Goal: Task Accomplishment & Management: Manage account settings

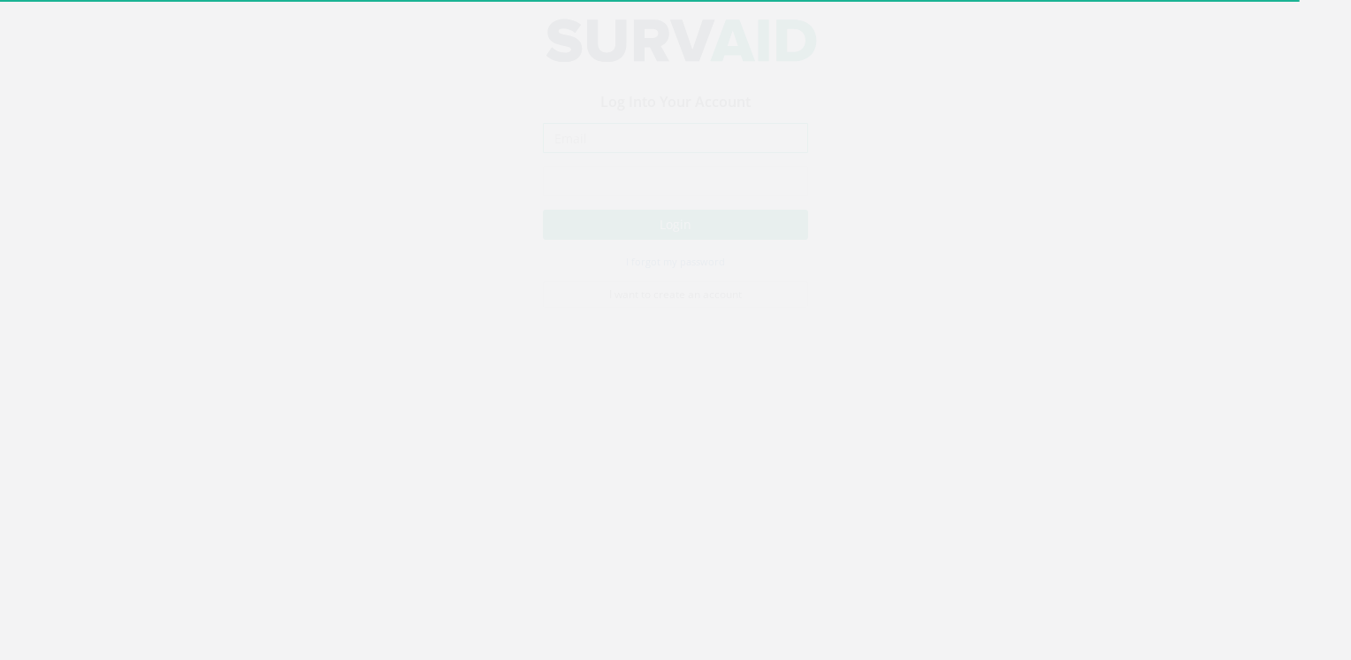
type input "[EMAIL_ADDRESS][DOMAIN_NAME]"
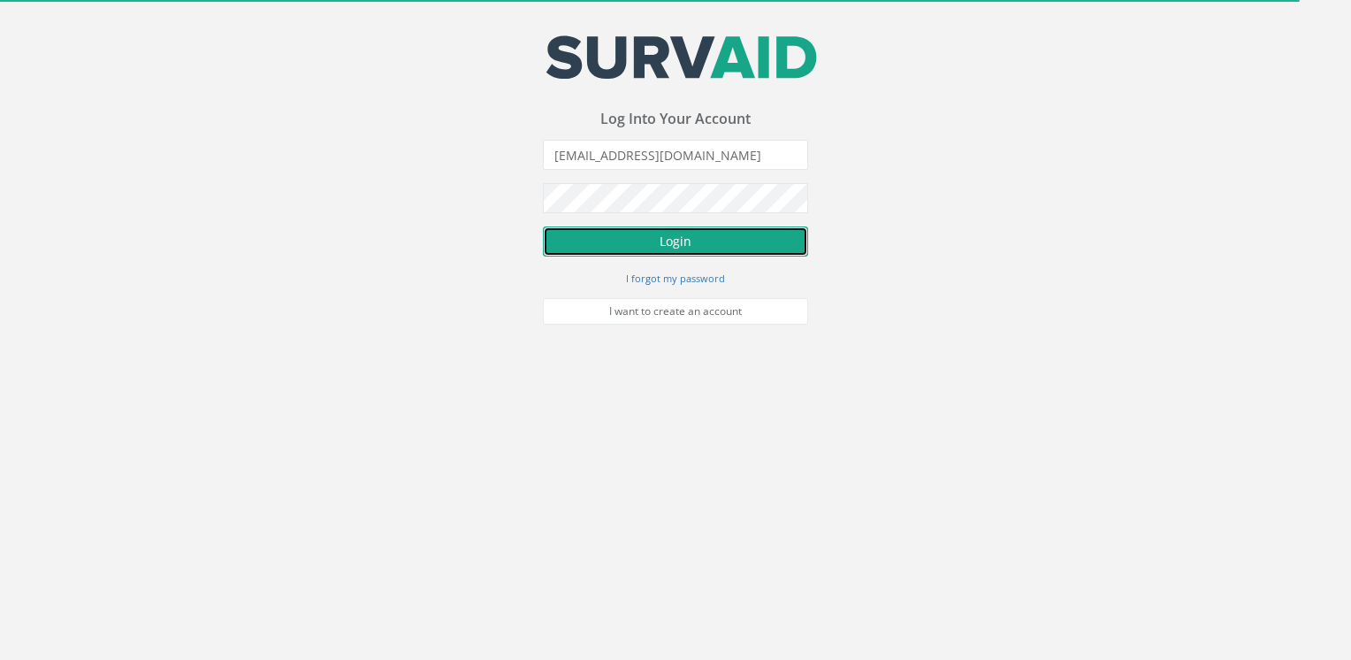
click at [696, 238] on button "Login" at bounding box center [675, 241] width 265 height 30
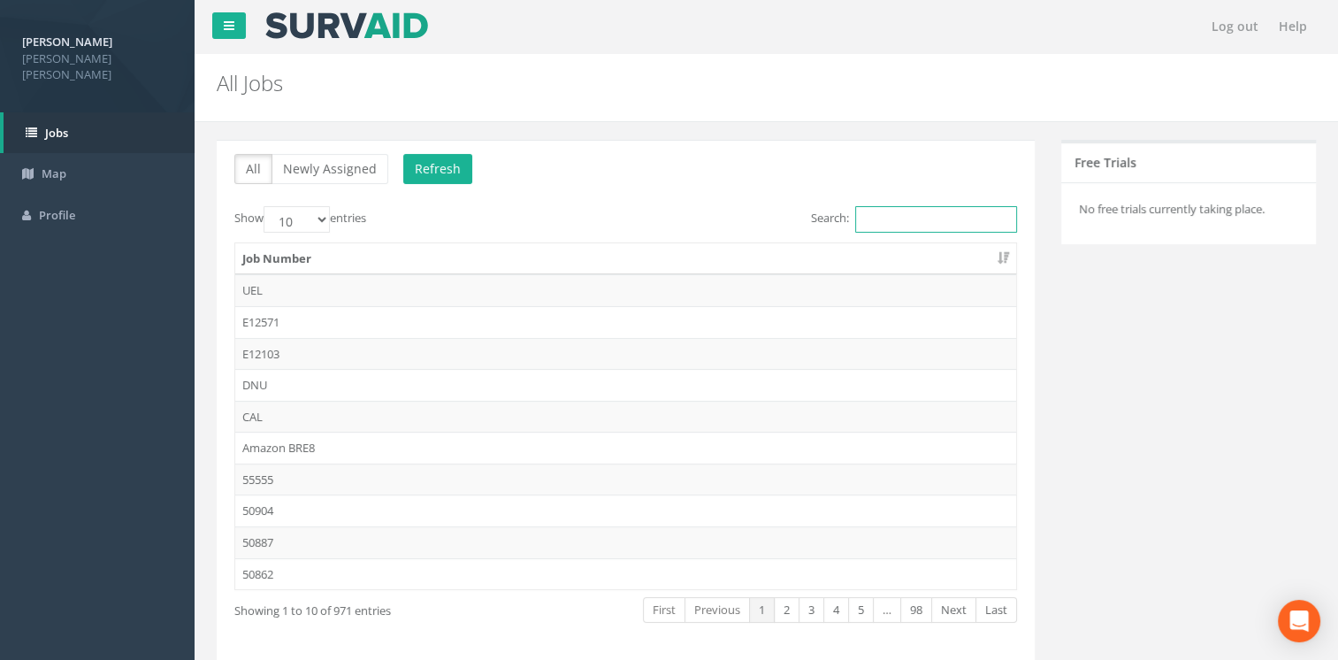
click at [942, 225] on input "Search:" at bounding box center [936, 219] width 162 height 27
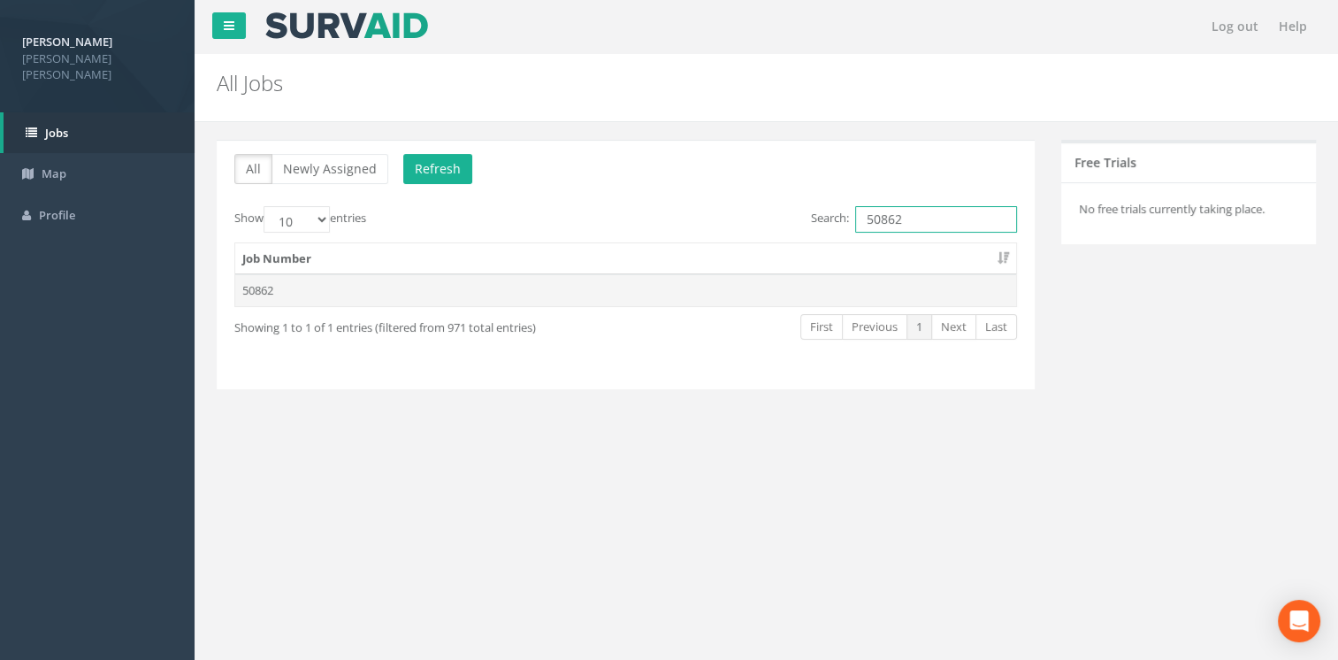
type input "50862"
click at [264, 295] on td "50862" at bounding box center [625, 290] width 781 height 32
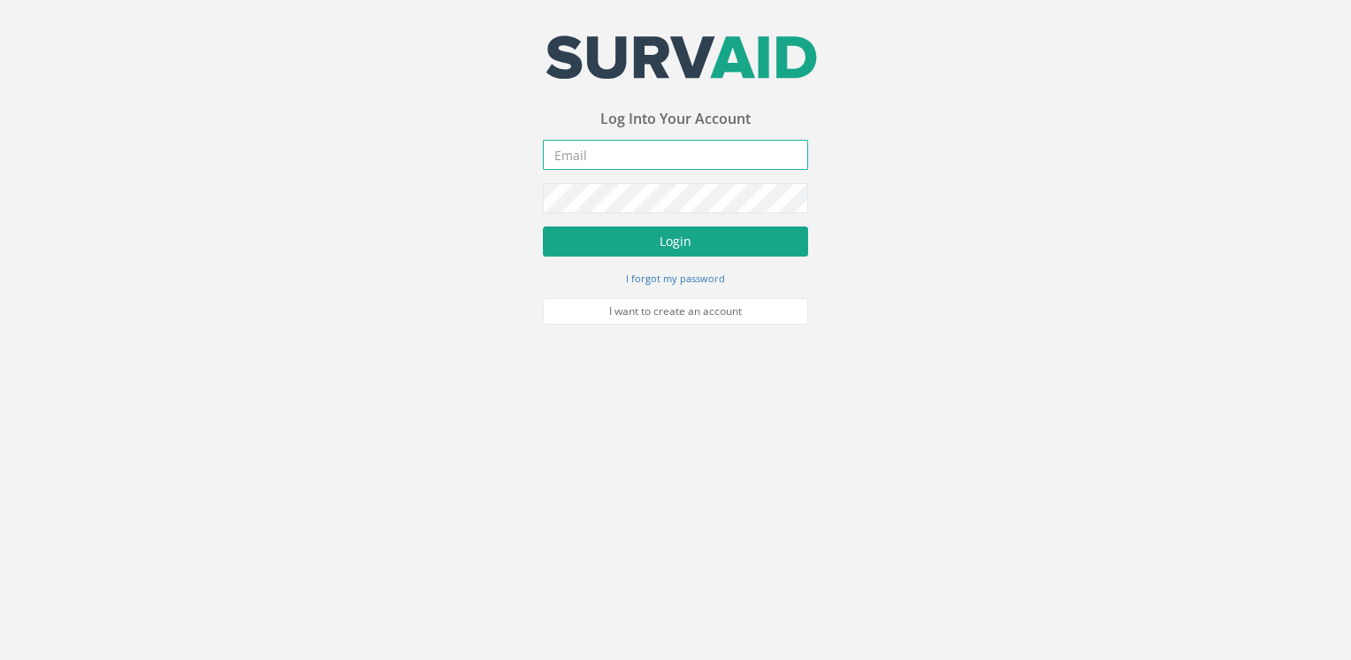
type input "lryan-bryce@plowmancraven.co.uk"
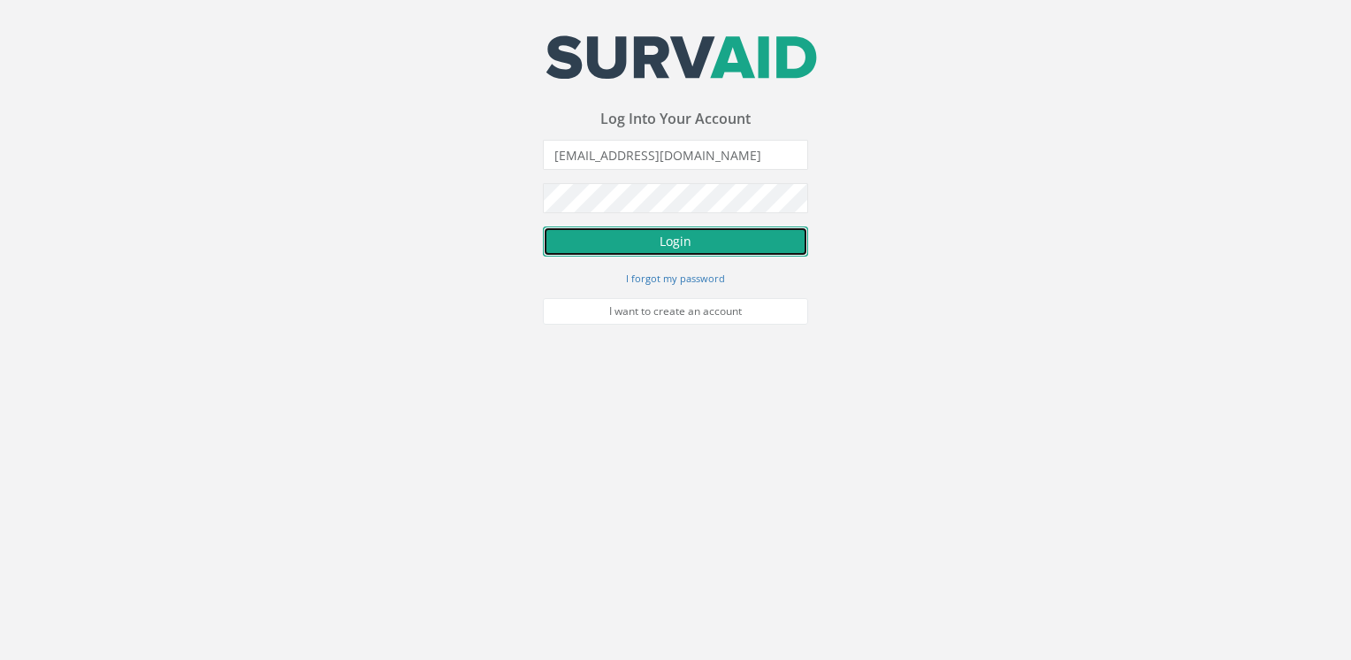
click at [684, 243] on button "Login" at bounding box center [675, 241] width 265 height 30
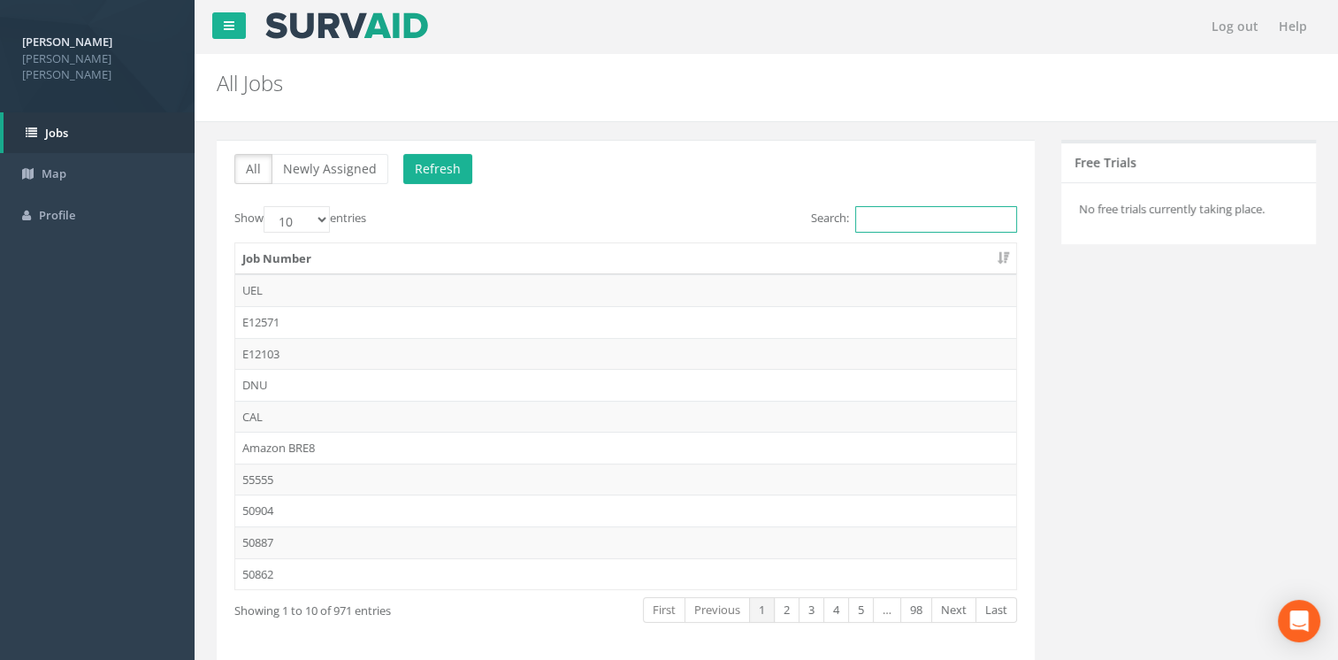
click at [900, 213] on input "Search:" at bounding box center [936, 219] width 162 height 27
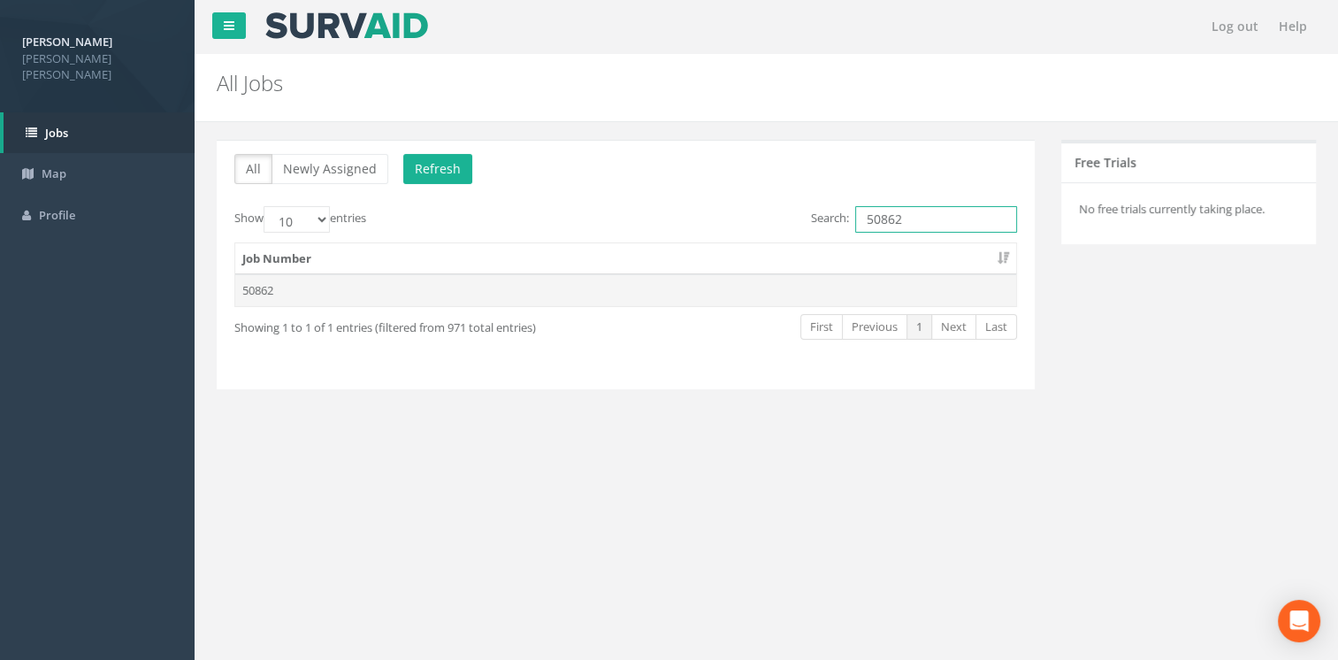
type input "50862"
click at [268, 292] on td "50862" at bounding box center [625, 290] width 781 height 32
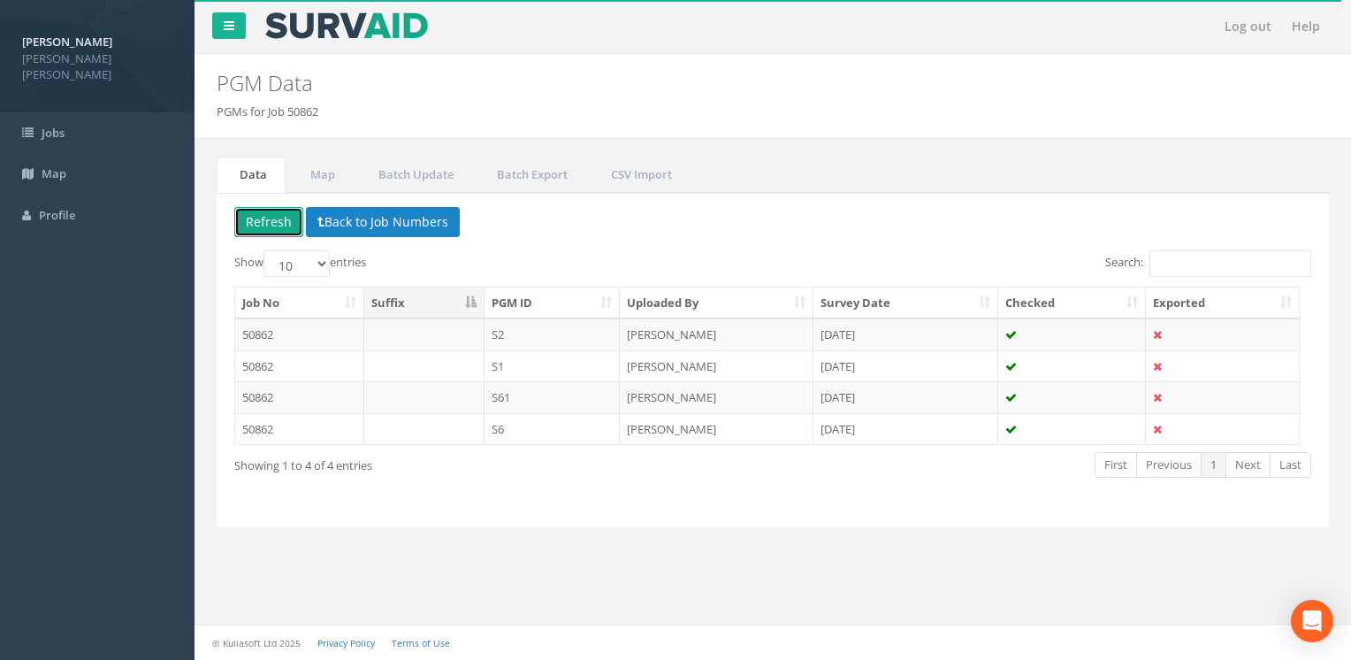
click at [274, 221] on button "Refresh" at bounding box center [268, 222] width 69 height 30
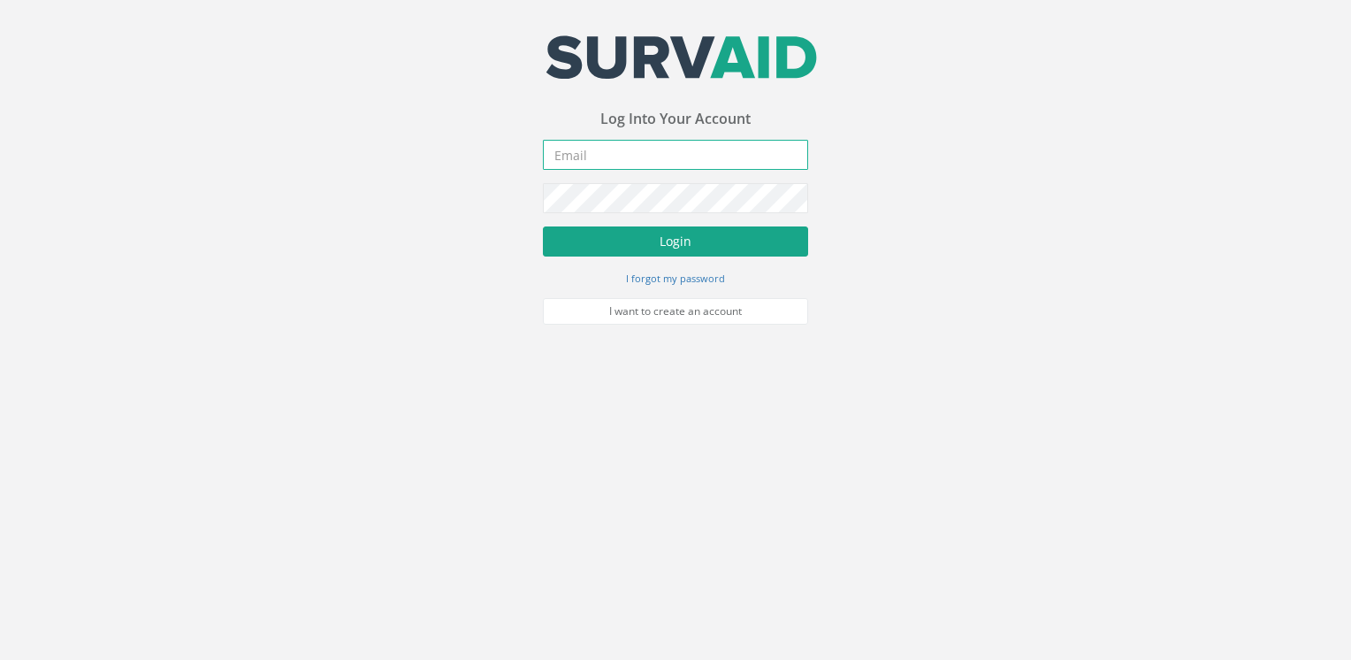
type input "[EMAIL_ADDRESS][DOMAIN_NAME]"
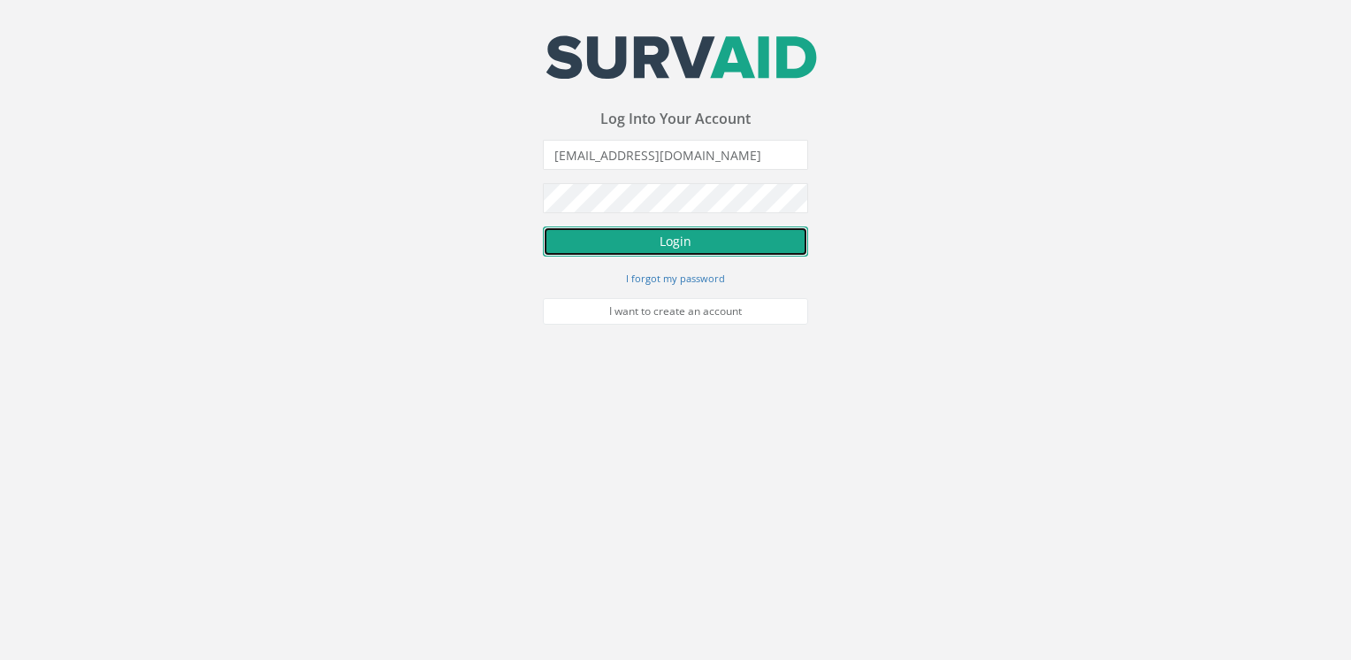
click at [728, 239] on button "Login" at bounding box center [675, 241] width 265 height 30
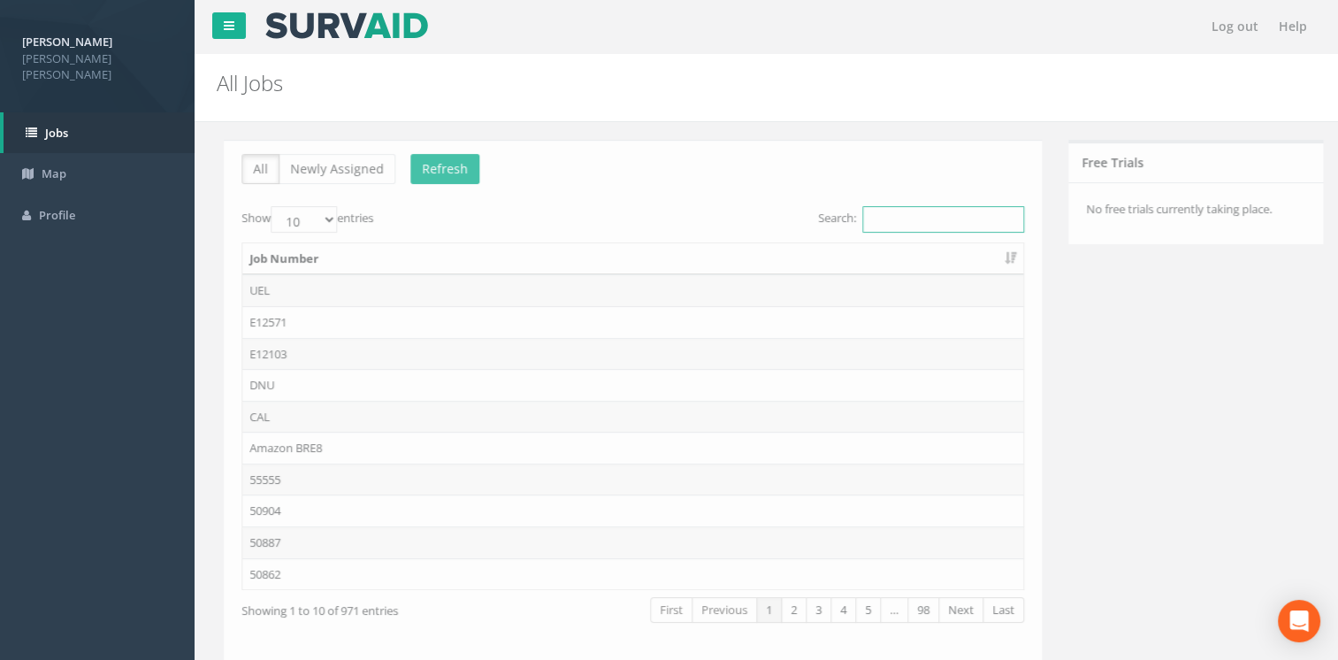
click at [894, 212] on input "Search:" at bounding box center [936, 219] width 162 height 27
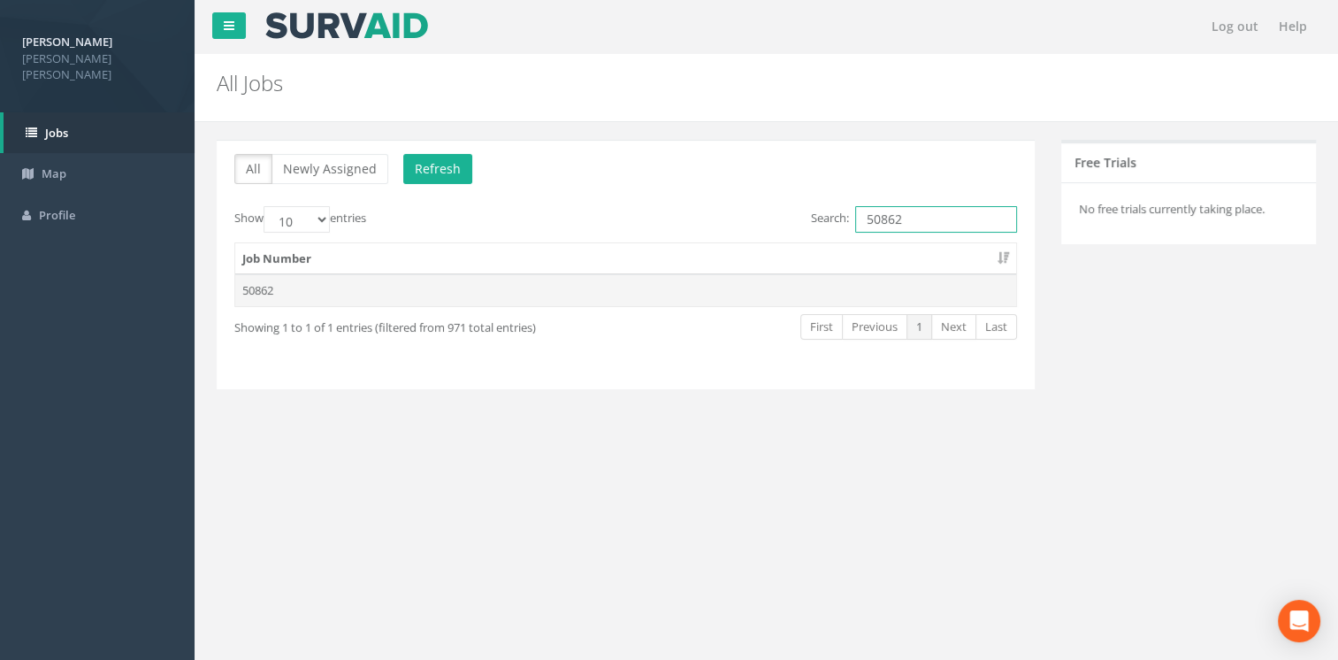
type input "50862"
click at [796, 289] on td "50862" at bounding box center [625, 290] width 781 height 32
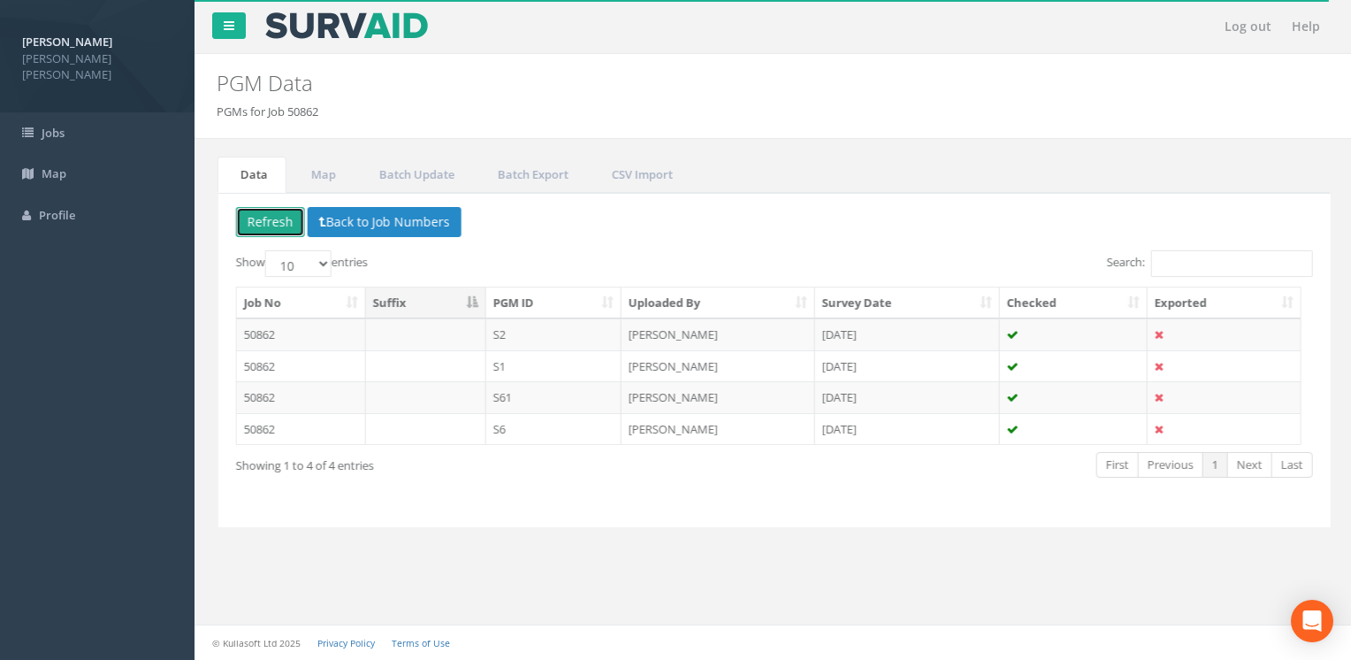
click at [268, 227] on button "Refresh" at bounding box center [268, 222] width 69 height 30
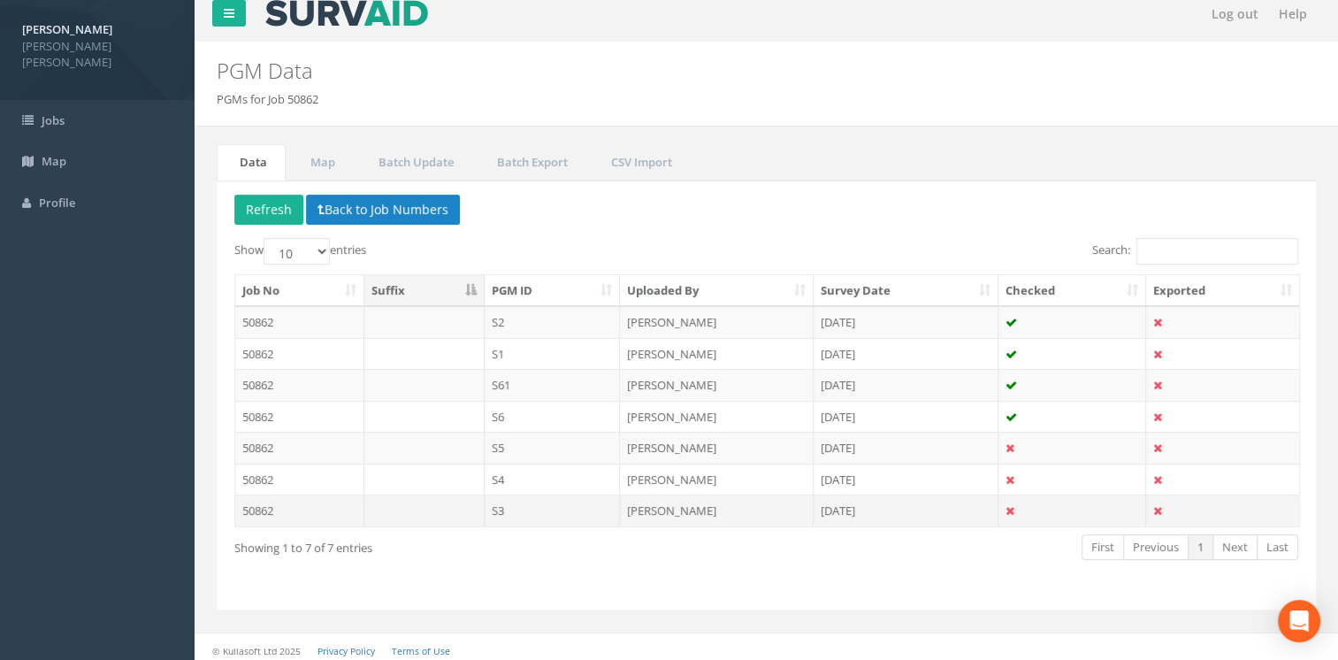
scroll to position [16, 0]
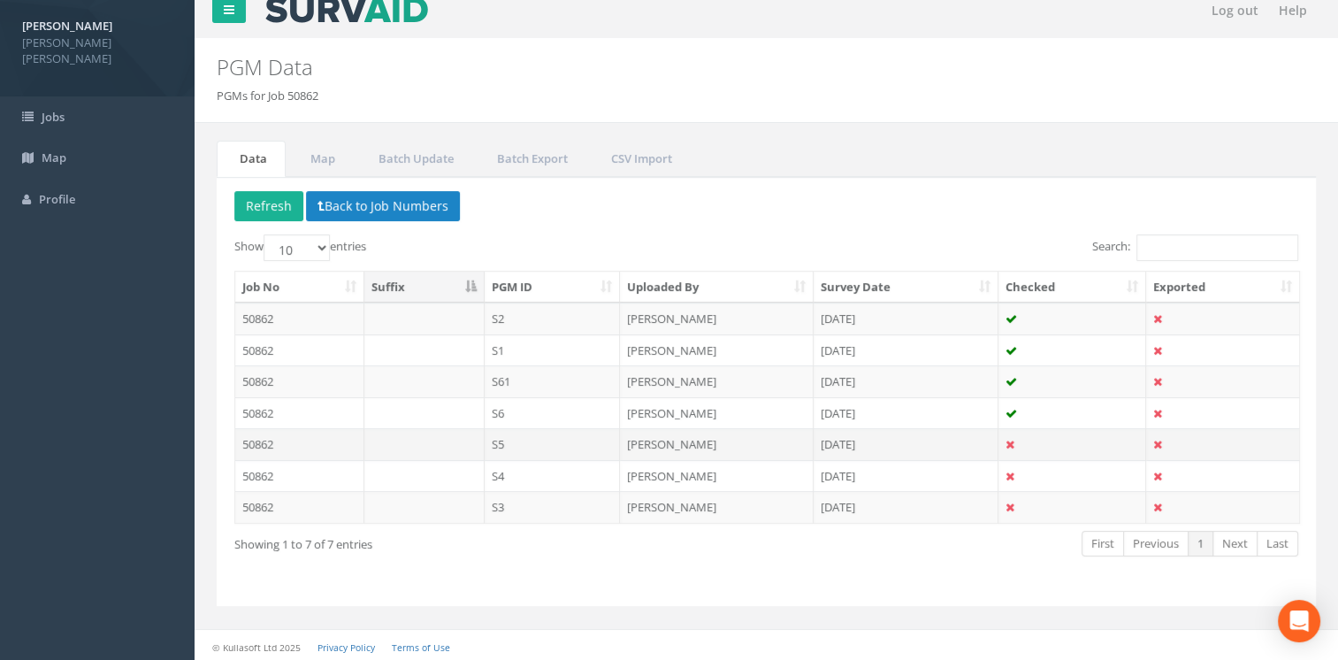
click at [571, 444] on td "S5" at bounding box center [553, 444] width 136 height 32
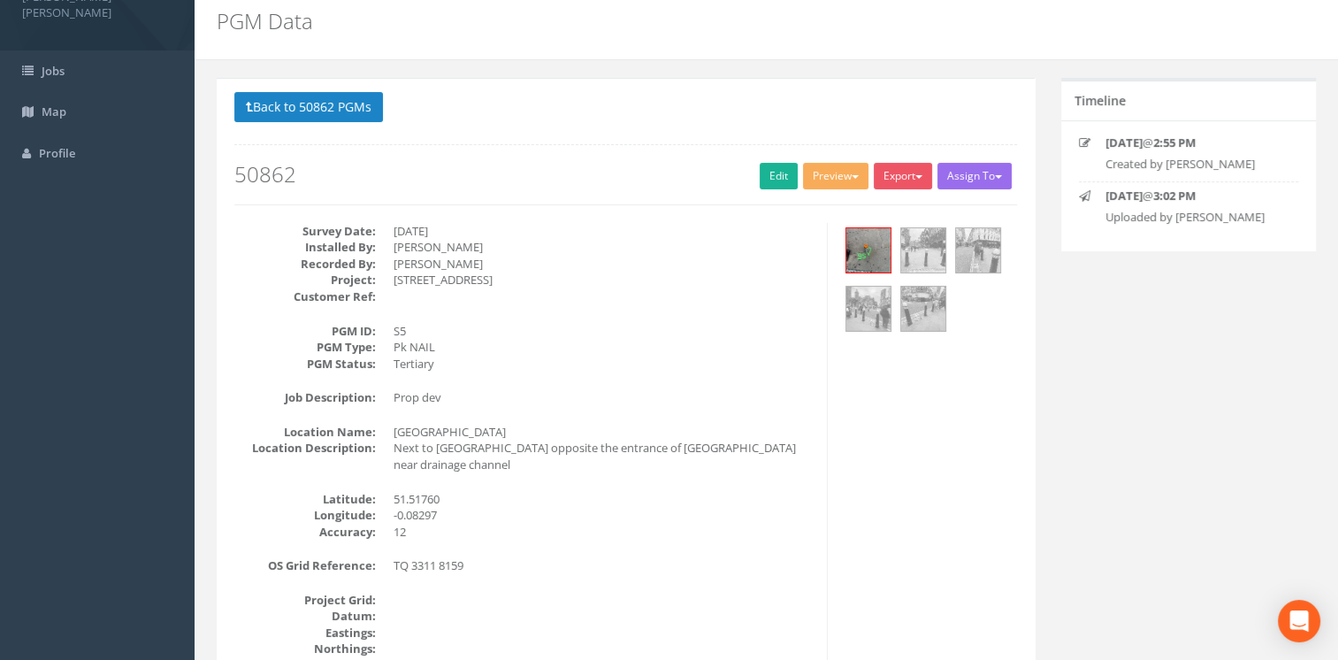
scroll to position [0, 0]
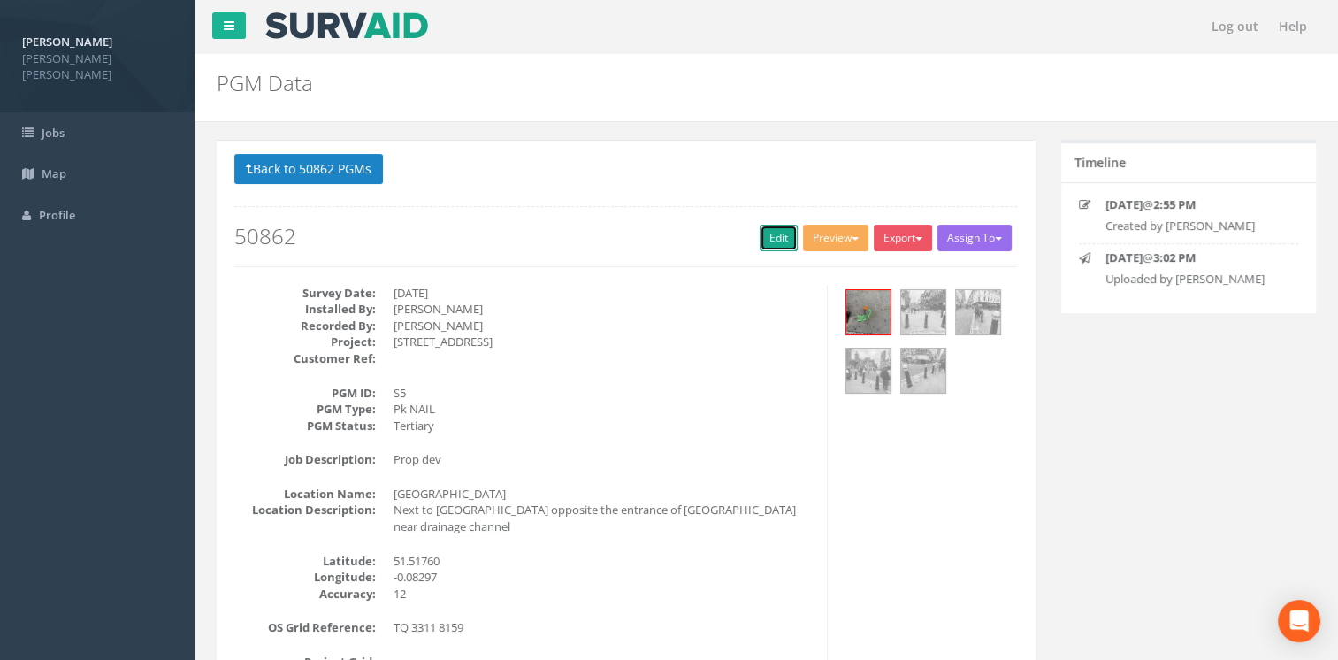
click at [774, 238] on link "Edit" at bounding box center [779, 238] width 38 height 27
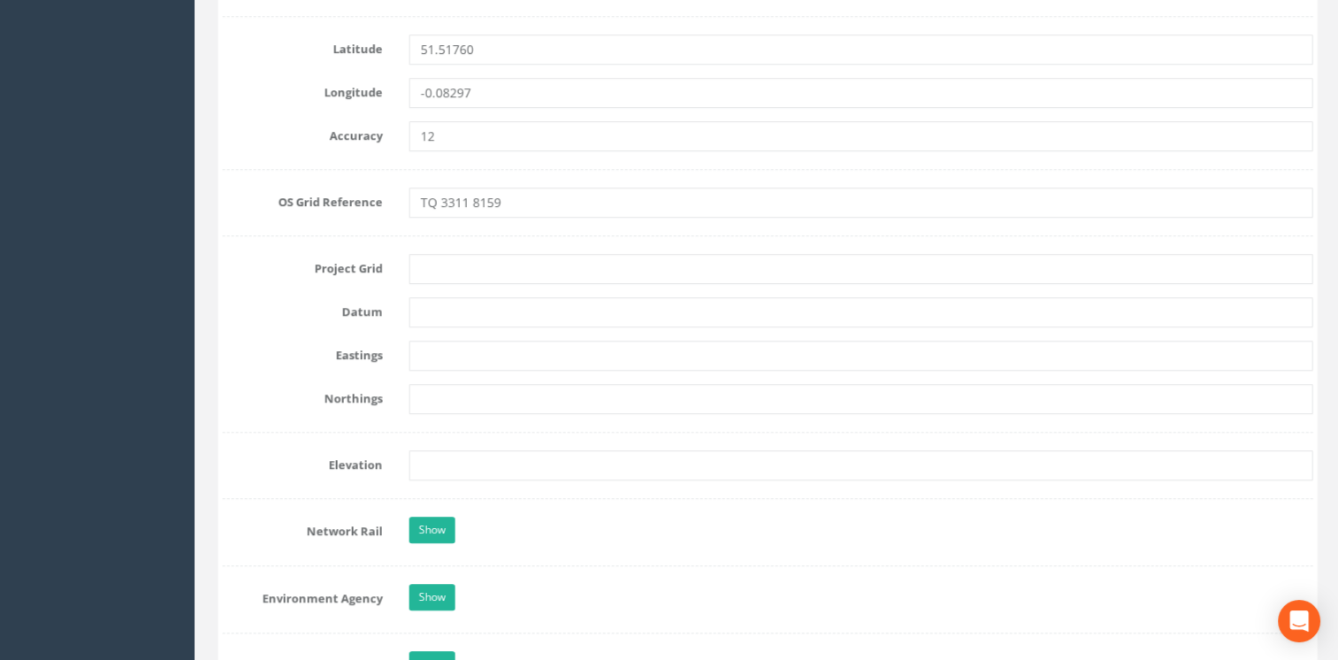
scroll to position [1238, 0]
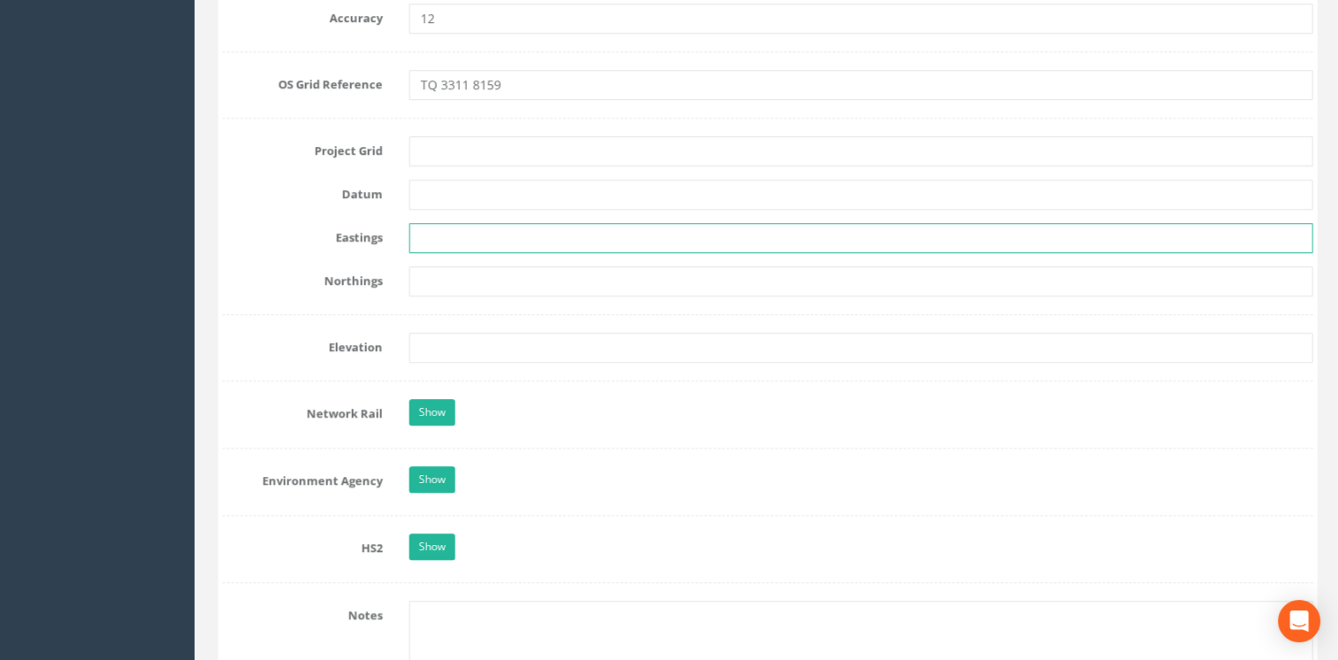
click at [474, 239] on input "text" at bounding box center [860, 238] width 905 height 30
paste input "533101.677"
type input "533101.677"
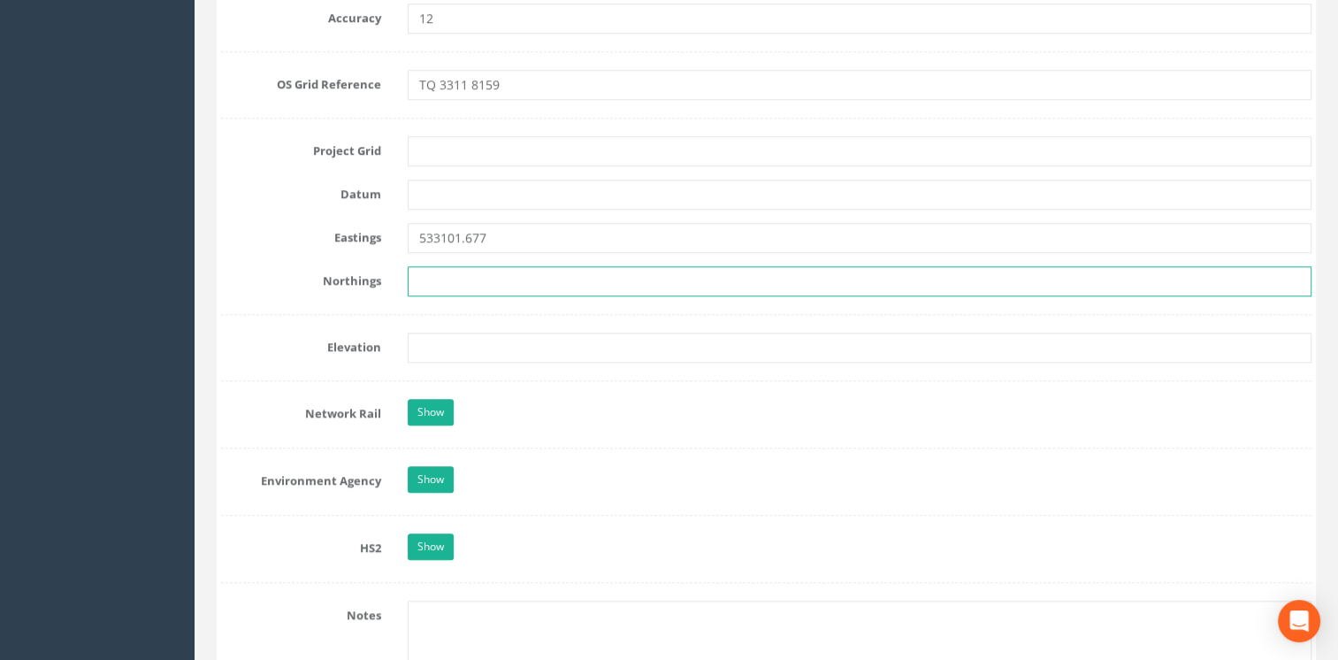
click at [515, 271] on input "text" at bounding box center [860, 281] width 905 height 30
paste input "181594.782"
type input "181594.782"
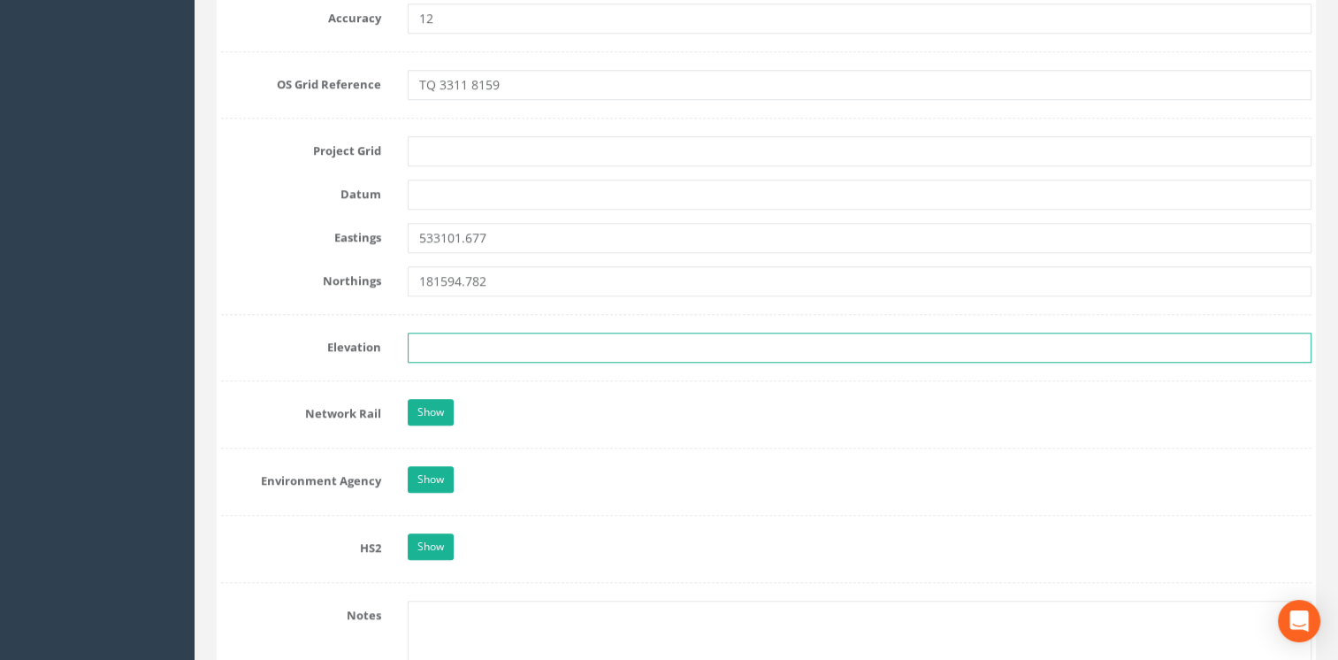
click at [477, 345] on input "text" at bounding box center [860, 347] width 905 height 30
click at [469, 344] on input "text" at bounding box center [860, 347] width 905 height 30
paste input "13.625"
type input "13.625"
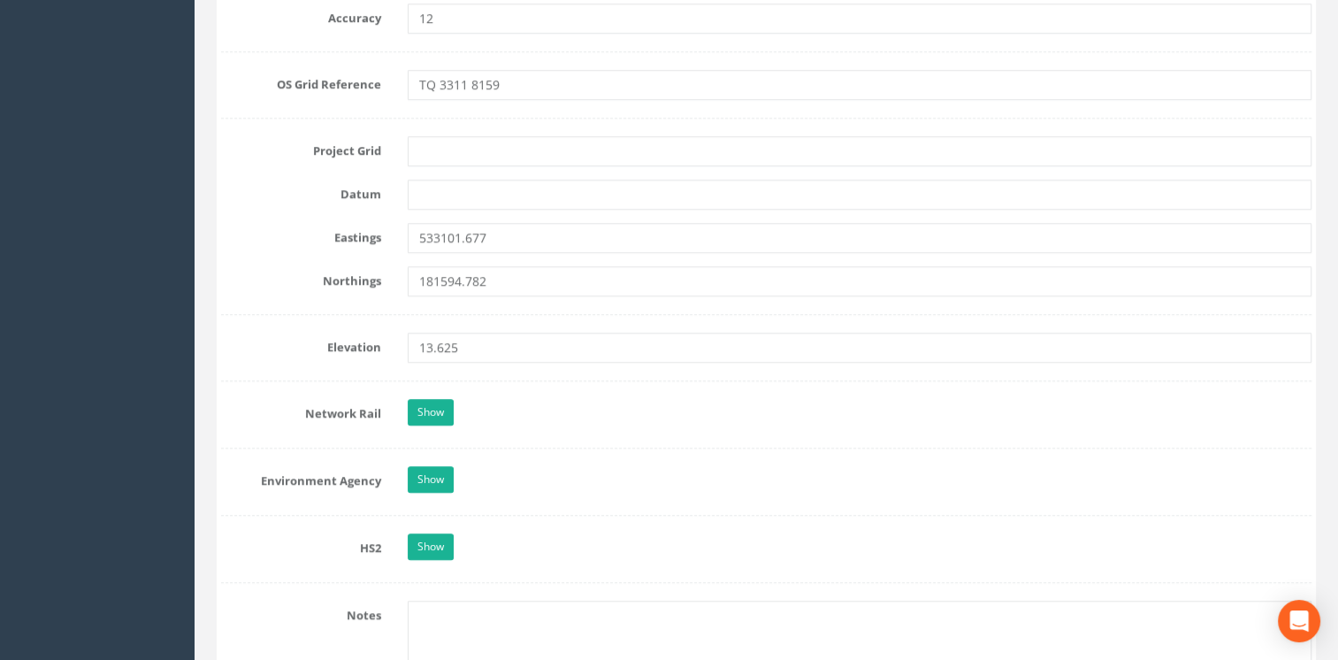
click at [607, 314] on div at bounding box center [766, 314] width 1090 height 1
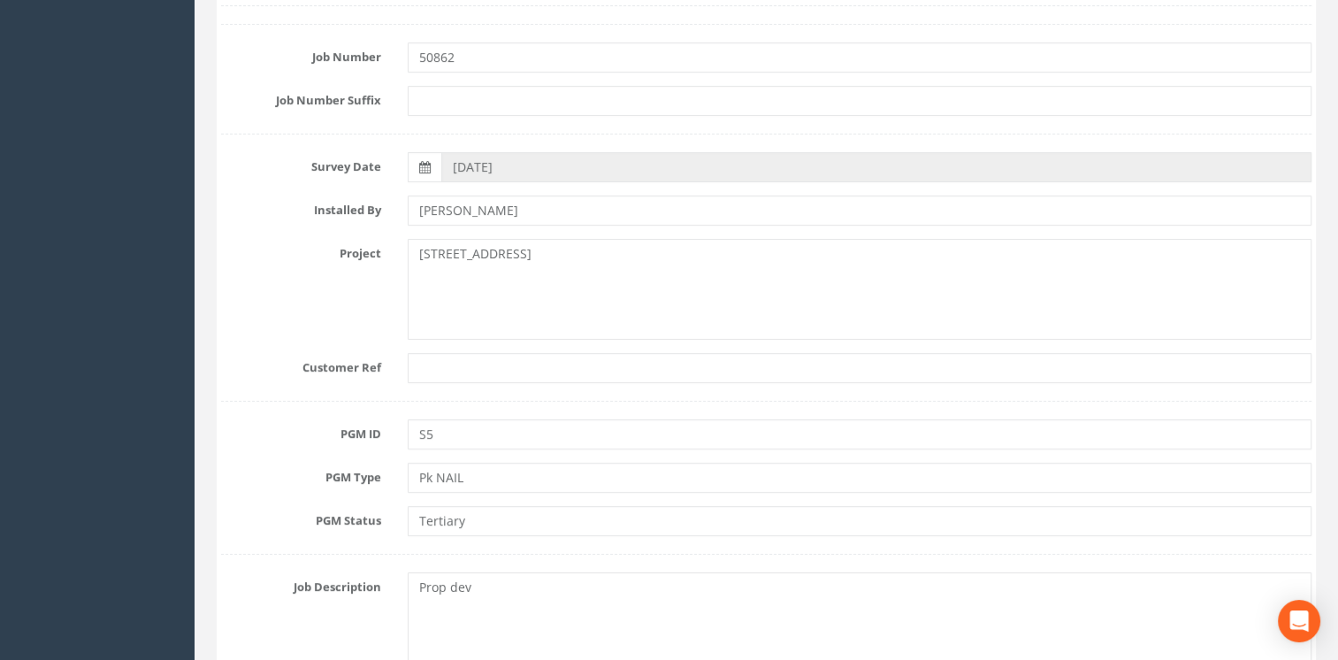
scroll to position [0, 0]
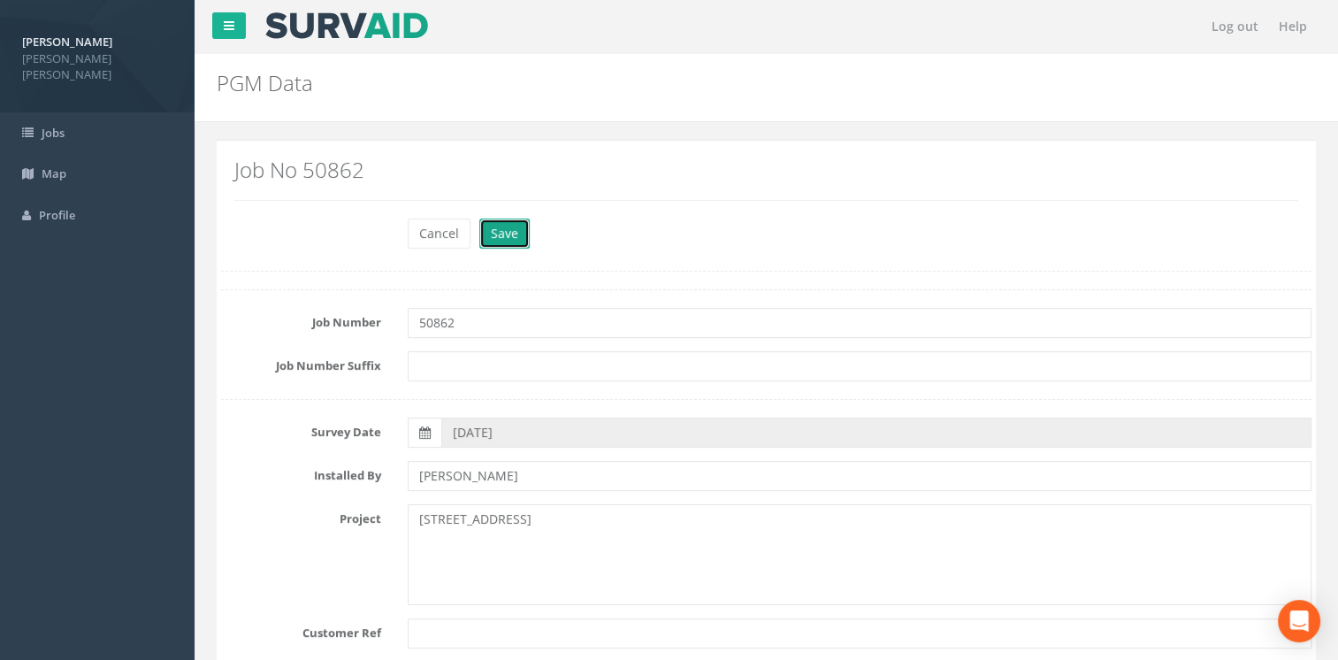
click at [507, 229] on button "Save" at bounding box center [504, 233] width 50 height 30
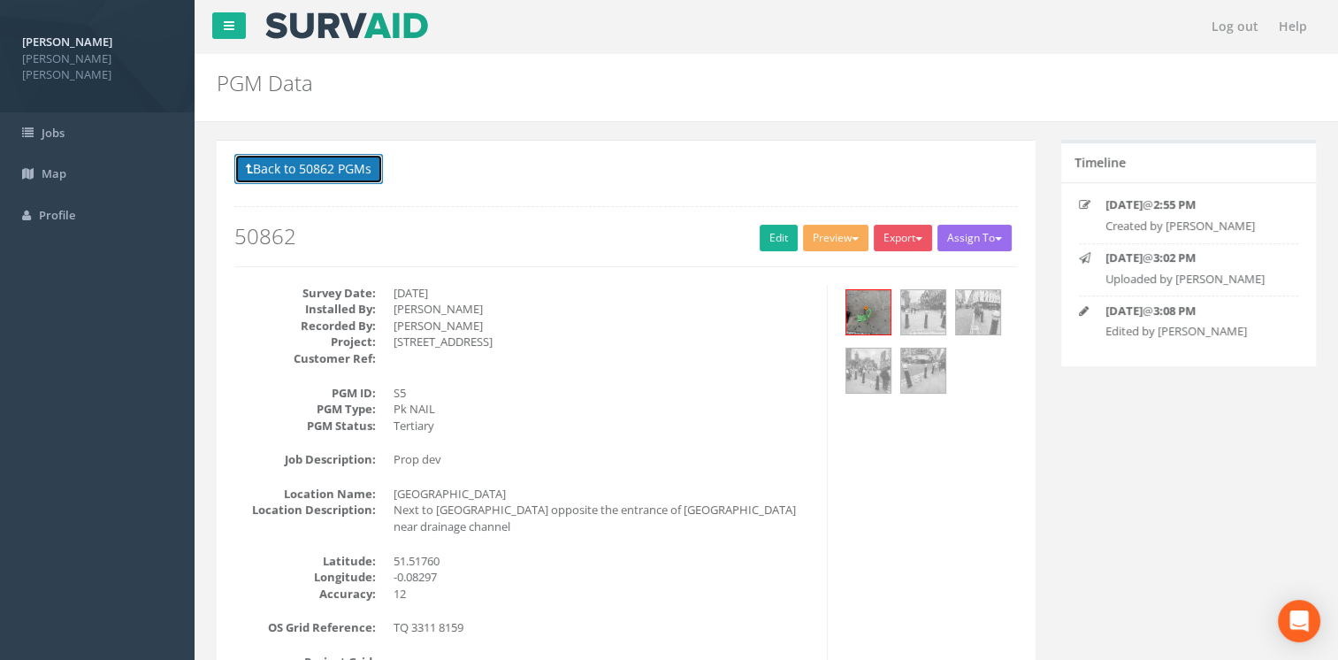
click at [322, 174] on button "Back to 50862 PGMs" at bounding box center [308, 169] width 149 height 30
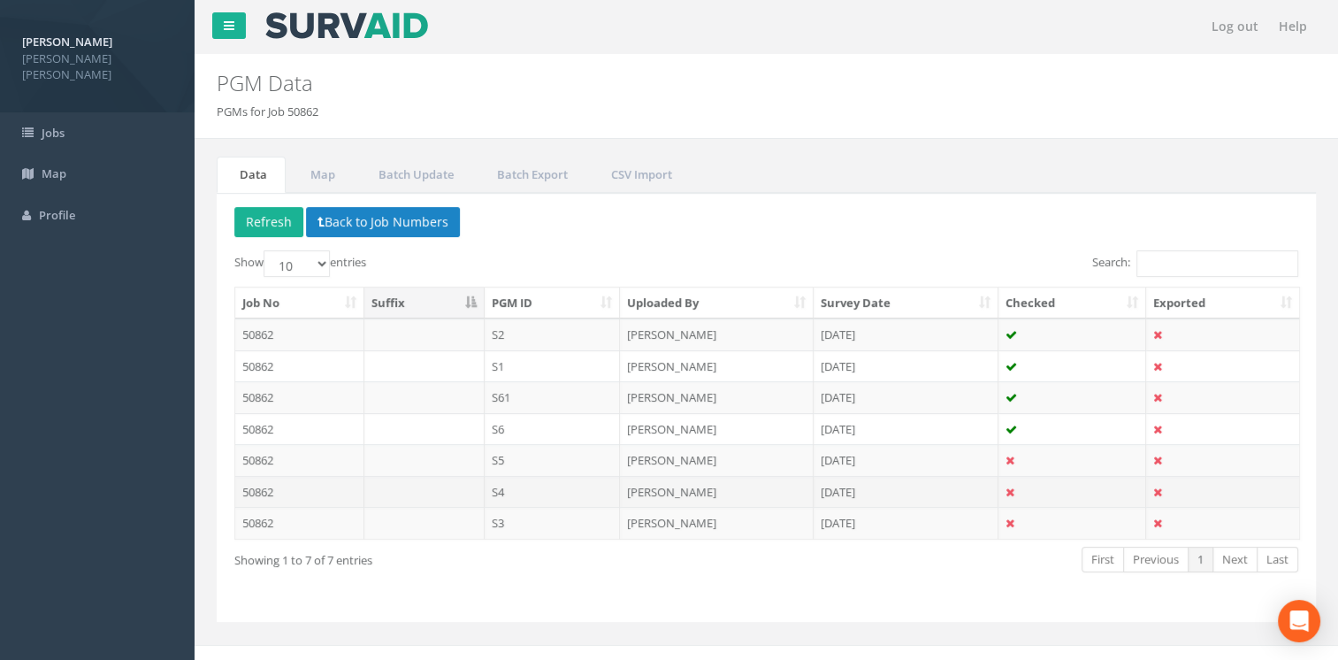
click at [541, 491] on td "S4" at bounding box center [553, 492] width 136 height 32
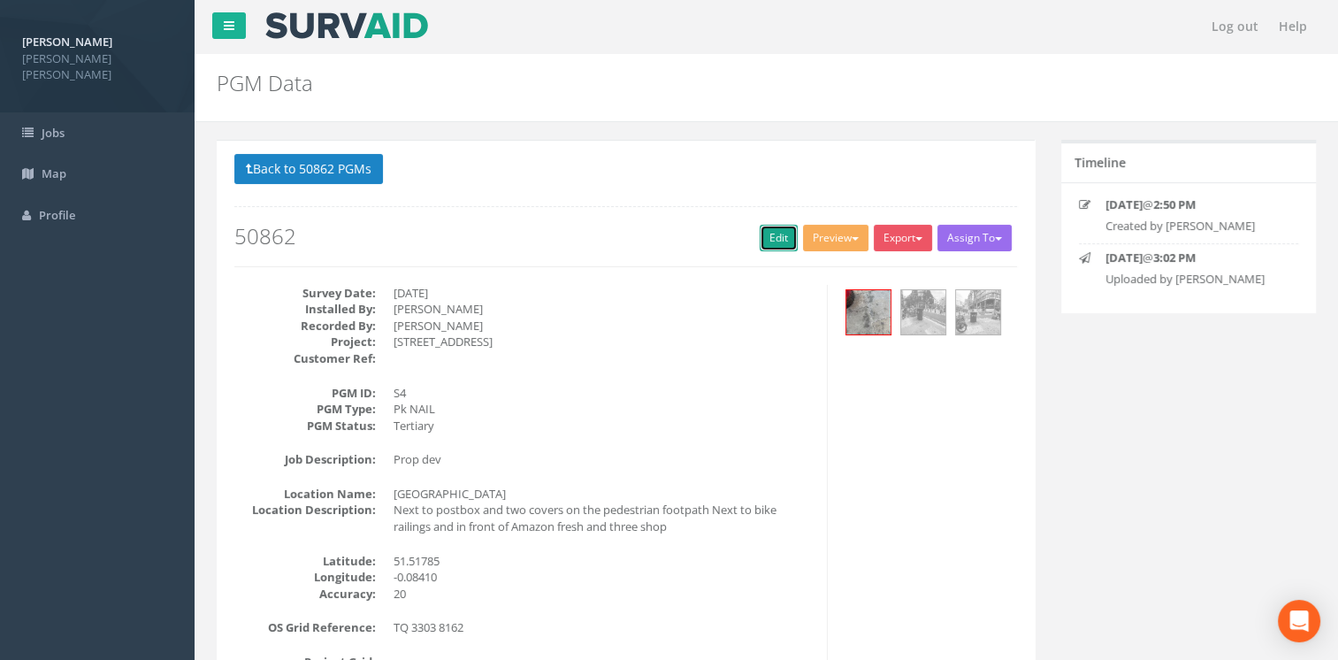
click at [777, 237] on link "Edit" at bounding box center [779, 238] width 38 height 27
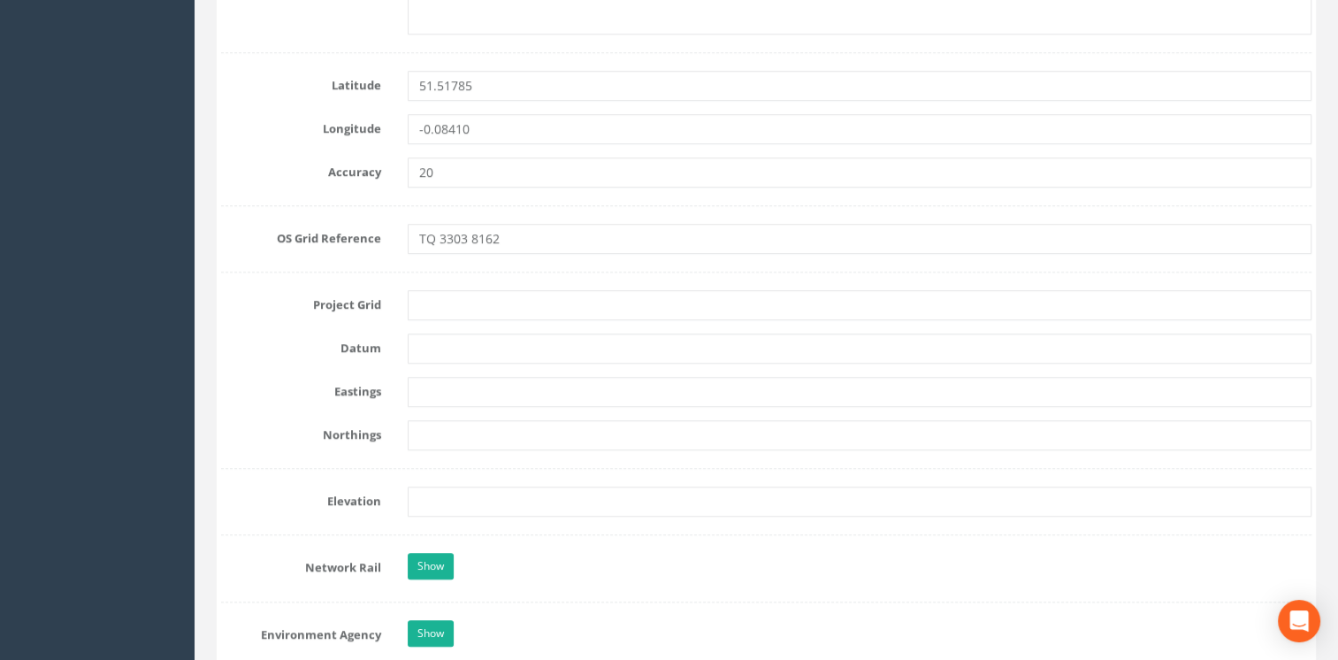
scroll to position [1150, 0]
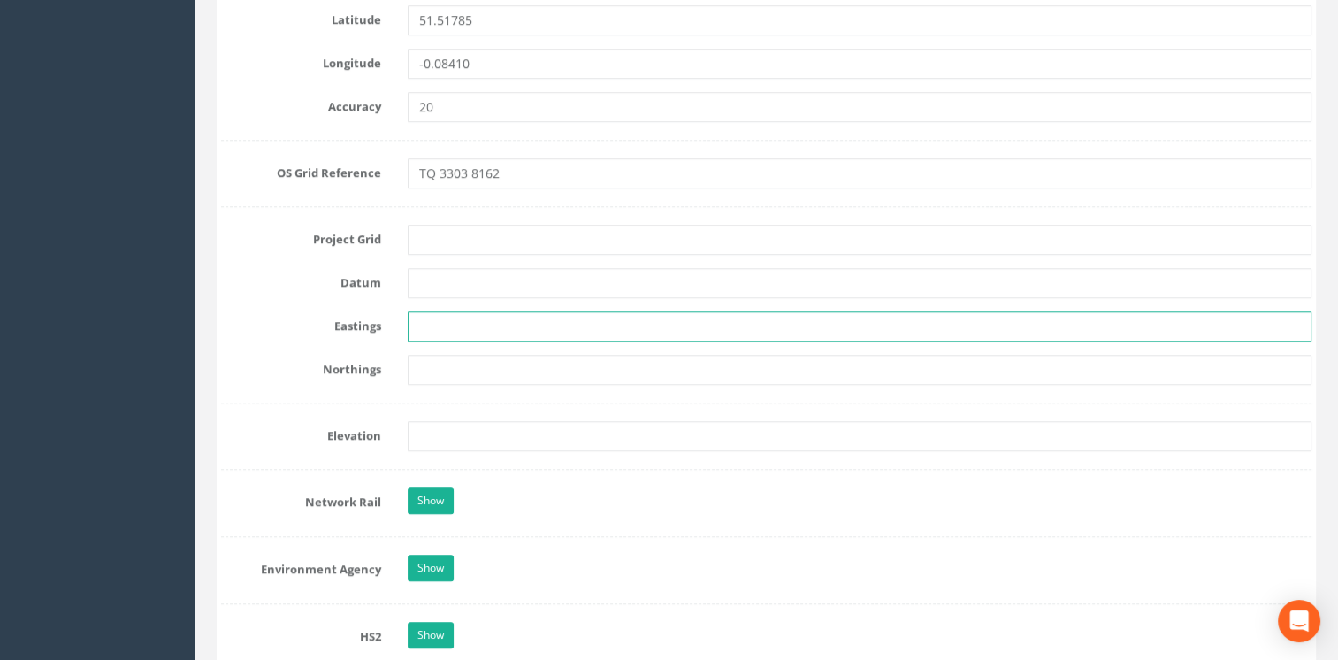
click at [455, 331] on input "text" at bounding box center [860, 326] width 905 height 30
paste input "533006.714"
type input "533006.714"
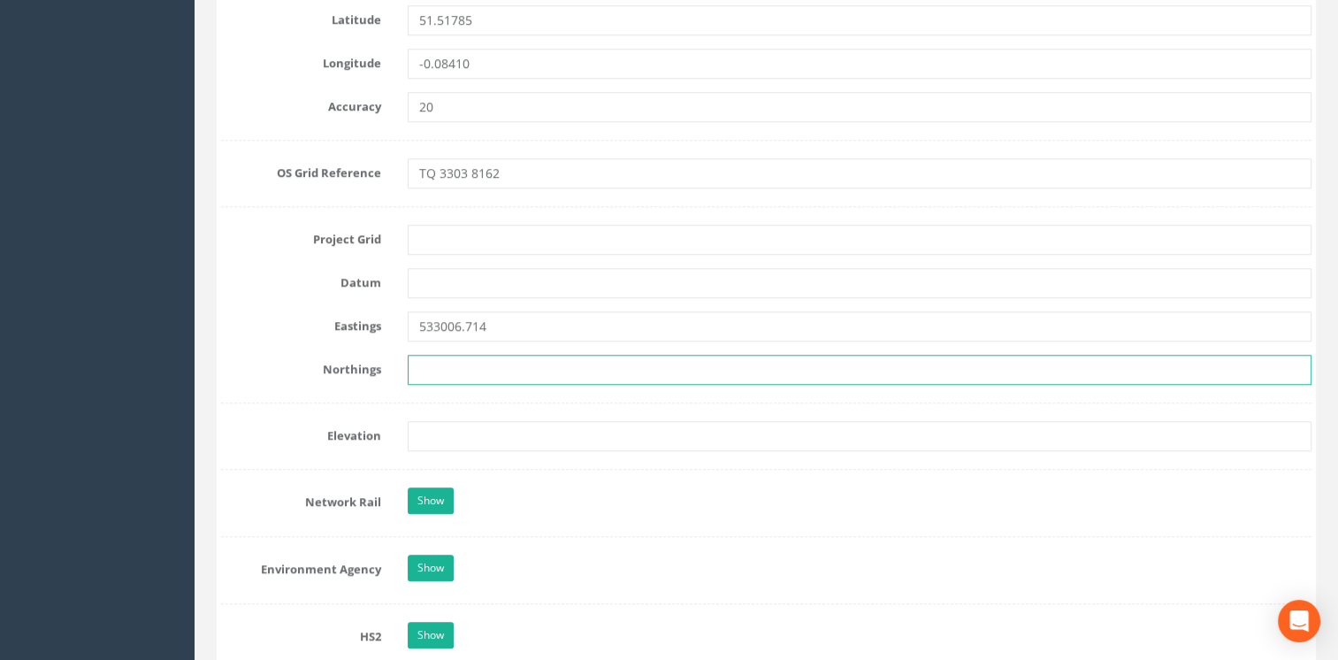
click at [472, 365] on input "text" at bounding box center [860, 370] width 905 height 30
click at [471, 364] on input "text" at bounding box center [860, 370] width 905 height 30
paste input "181619.013"
type input "181619.013"
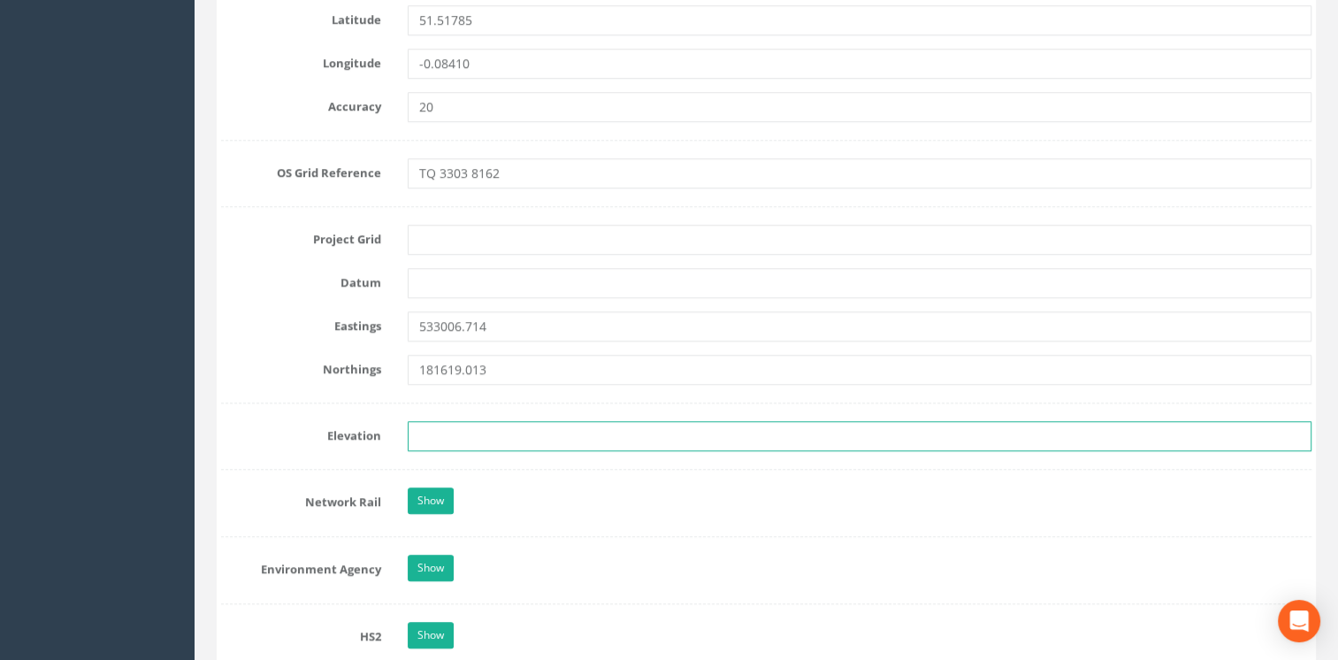
click at [549, 431] on input "text" at bounding box center [860, 436] width 905 height 30
paste input "12.558"
type input "12.558"
click at [692, 467] on form "Cancel Save Delete Job Number 50862 Job Number Suffix Survey Date 23/09/2025 In…" at bounding box center [766, 417] width 1090 height 2696
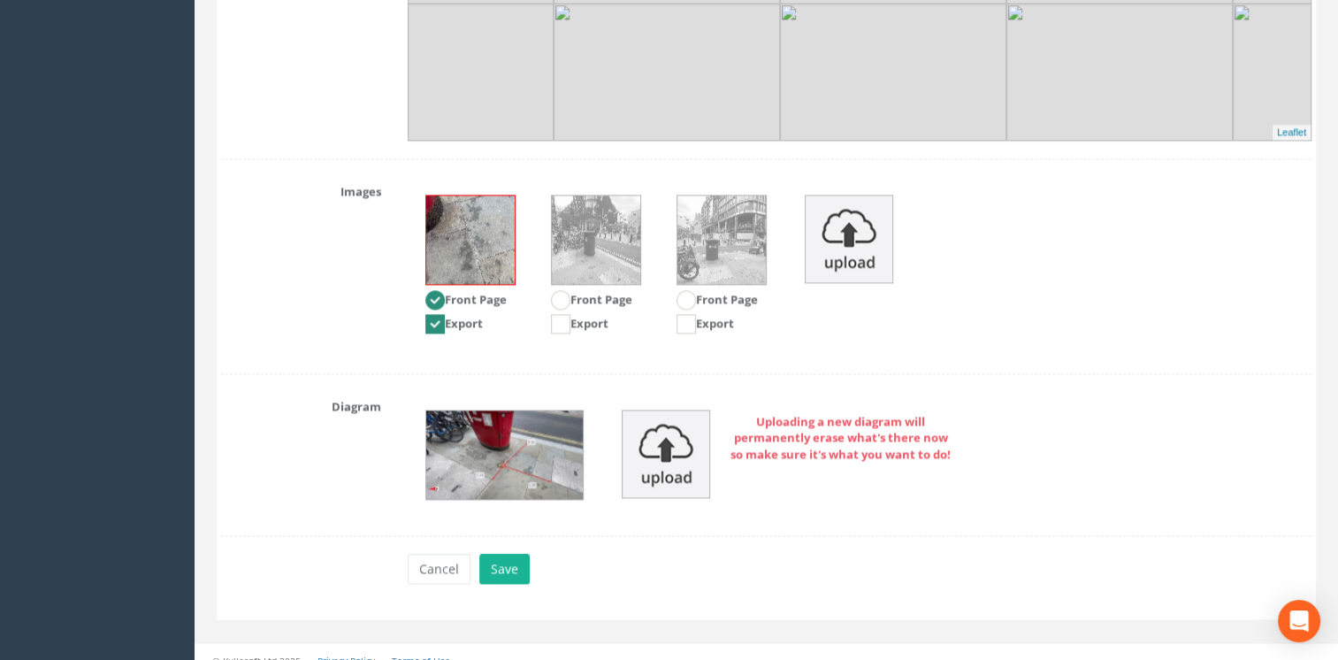
scroll to position [2338, 0]
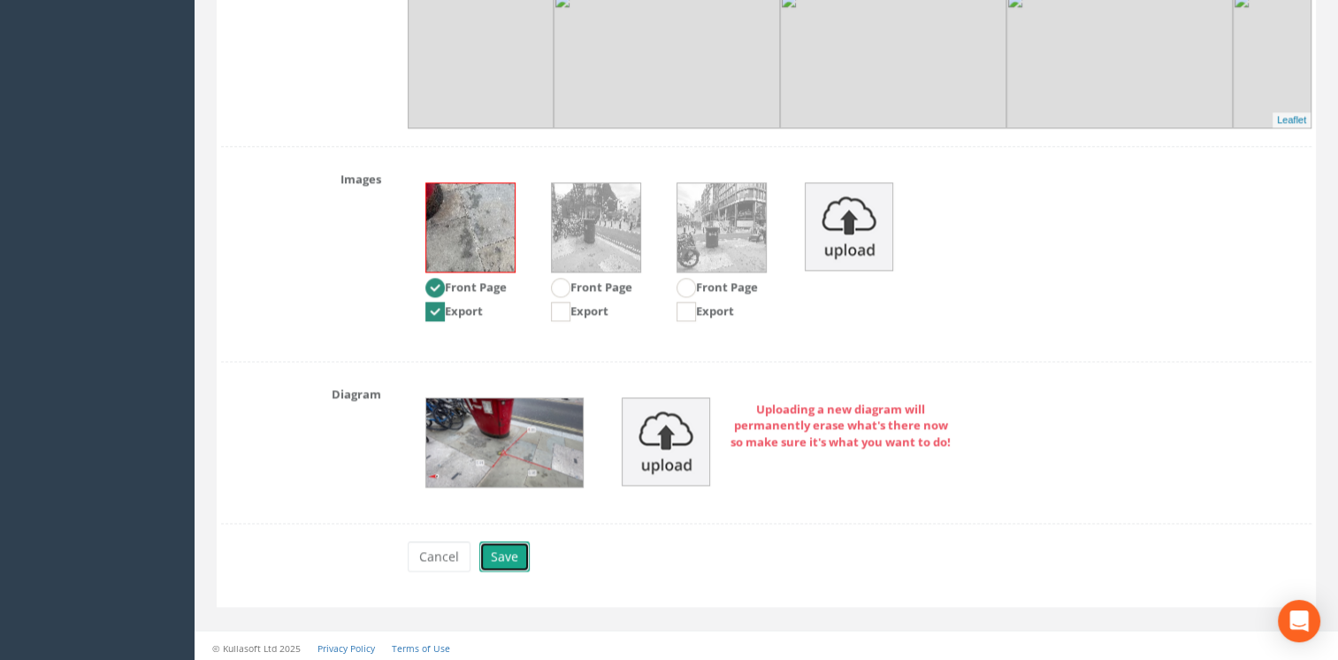
click at [501, 554] on button "Save" at bounding box center [504, 556] width 50 height 30
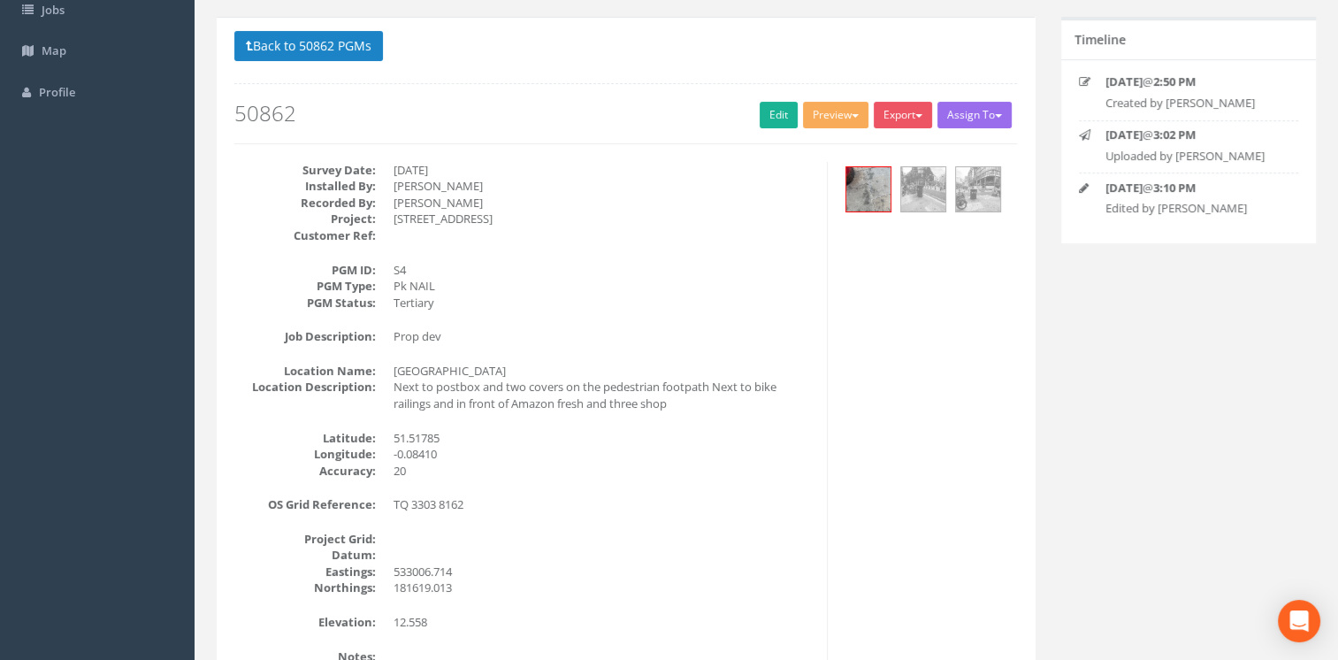
scroll to position [32, 0]
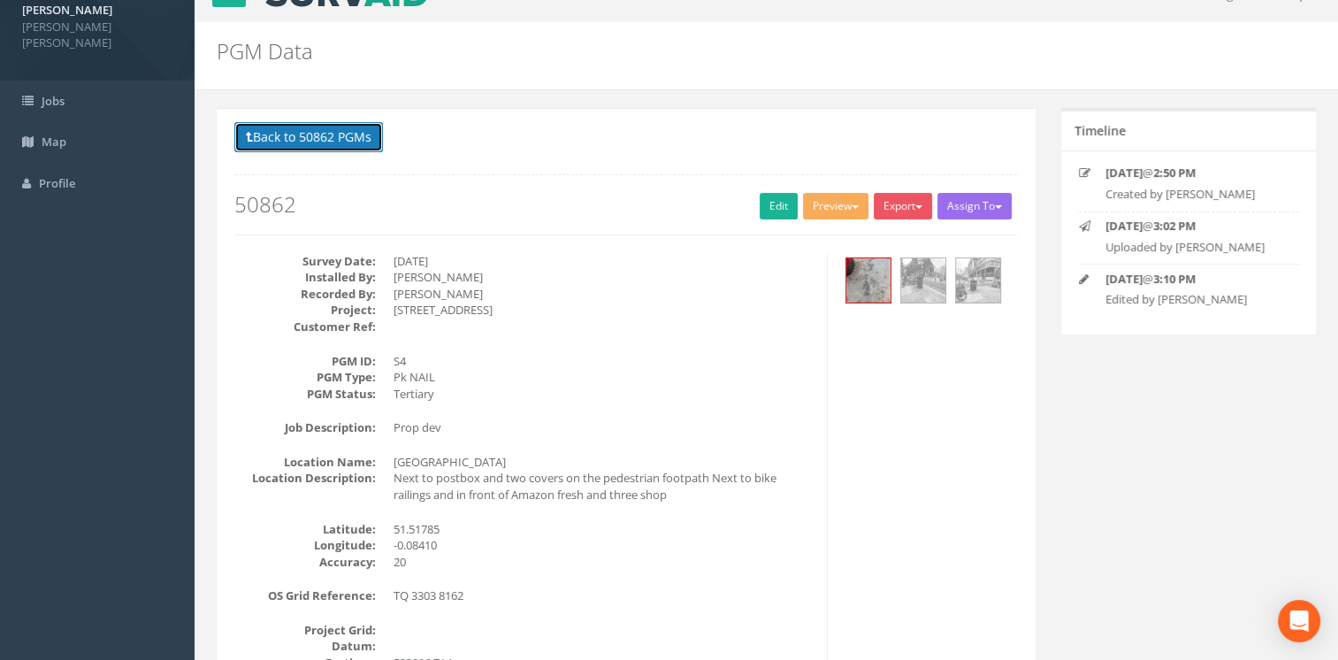
click at [301, 137] on button "Back to 50862 PGMs" at bounding box center [308, 137] width 149 height 30
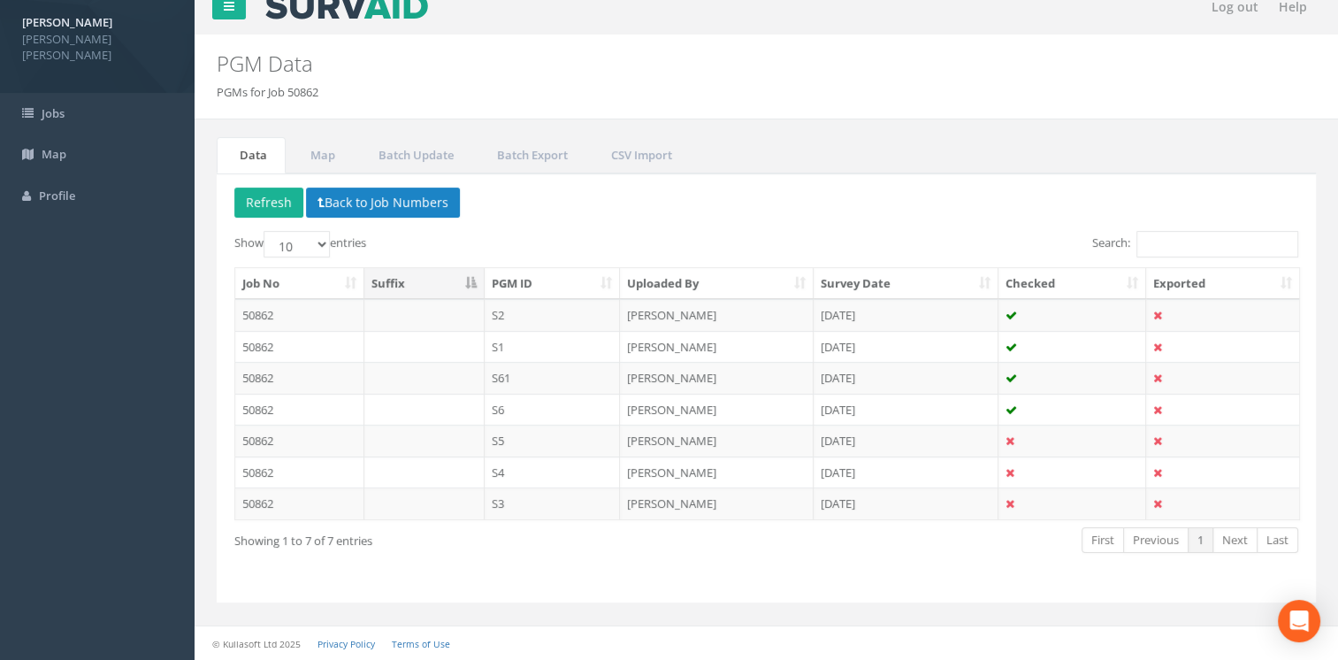
scroll to position [16, 0]
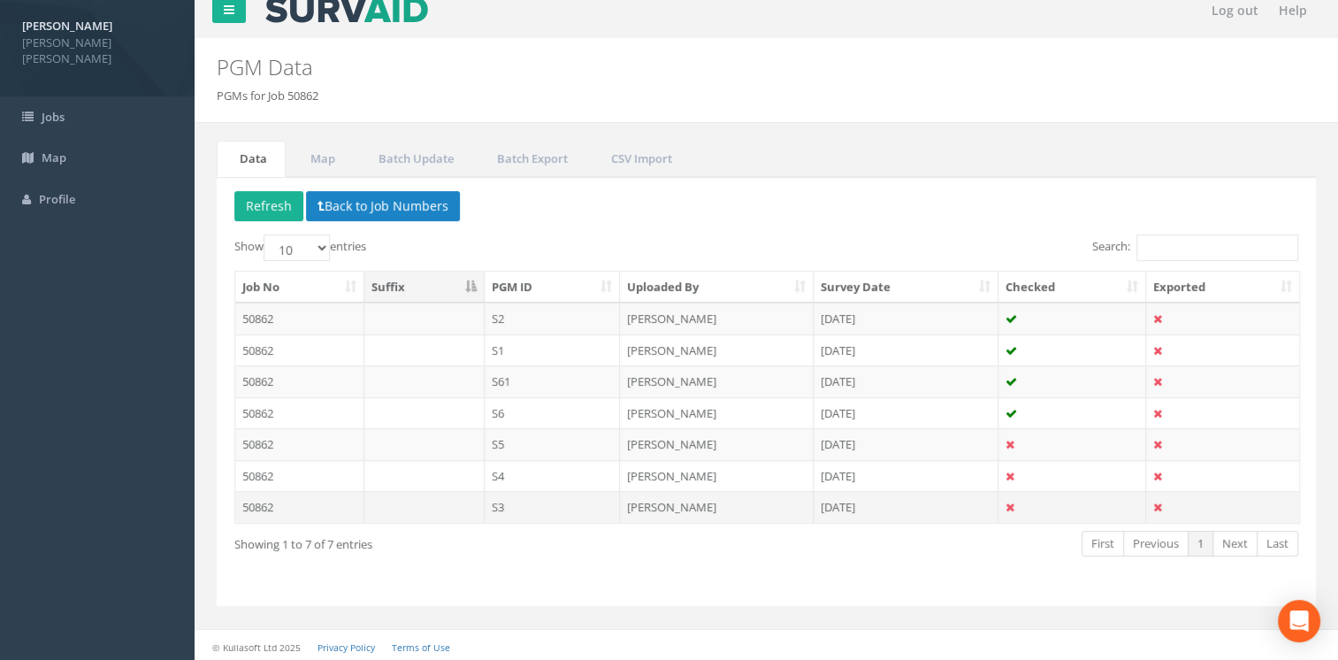
click at [552, 506] on td "S3" at bounding box center [553, 507] width 136 height 32
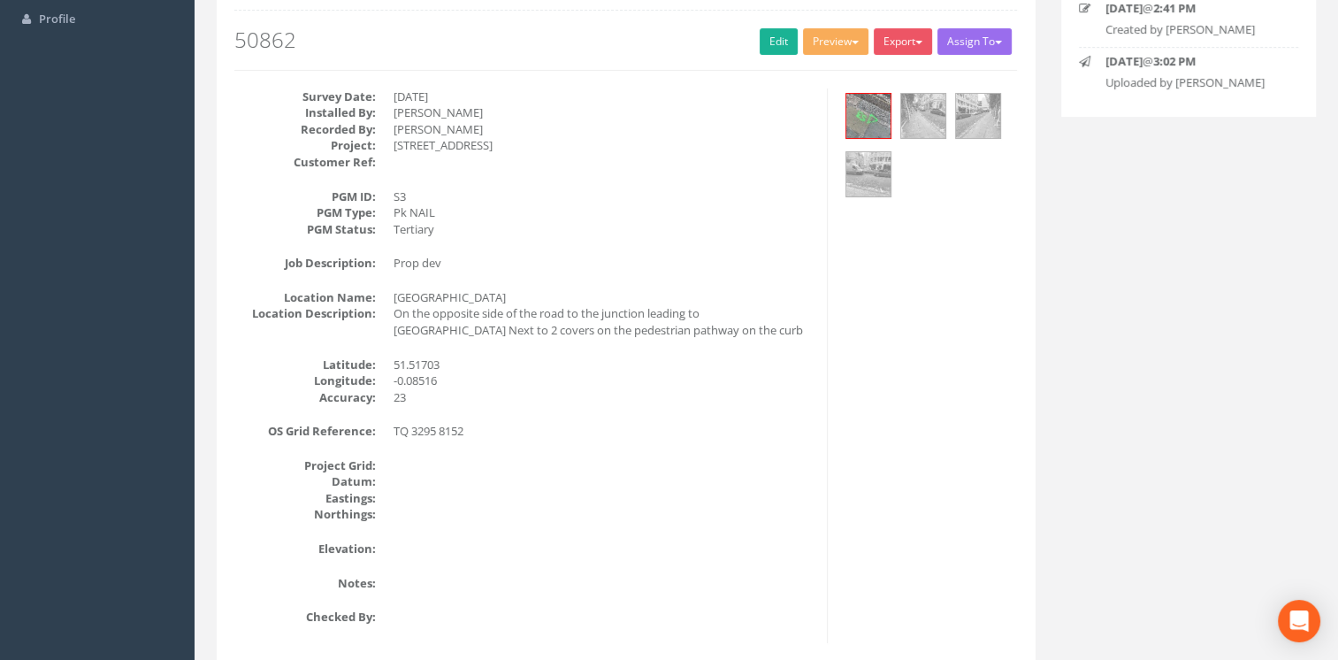
scroll to position [88, 0]
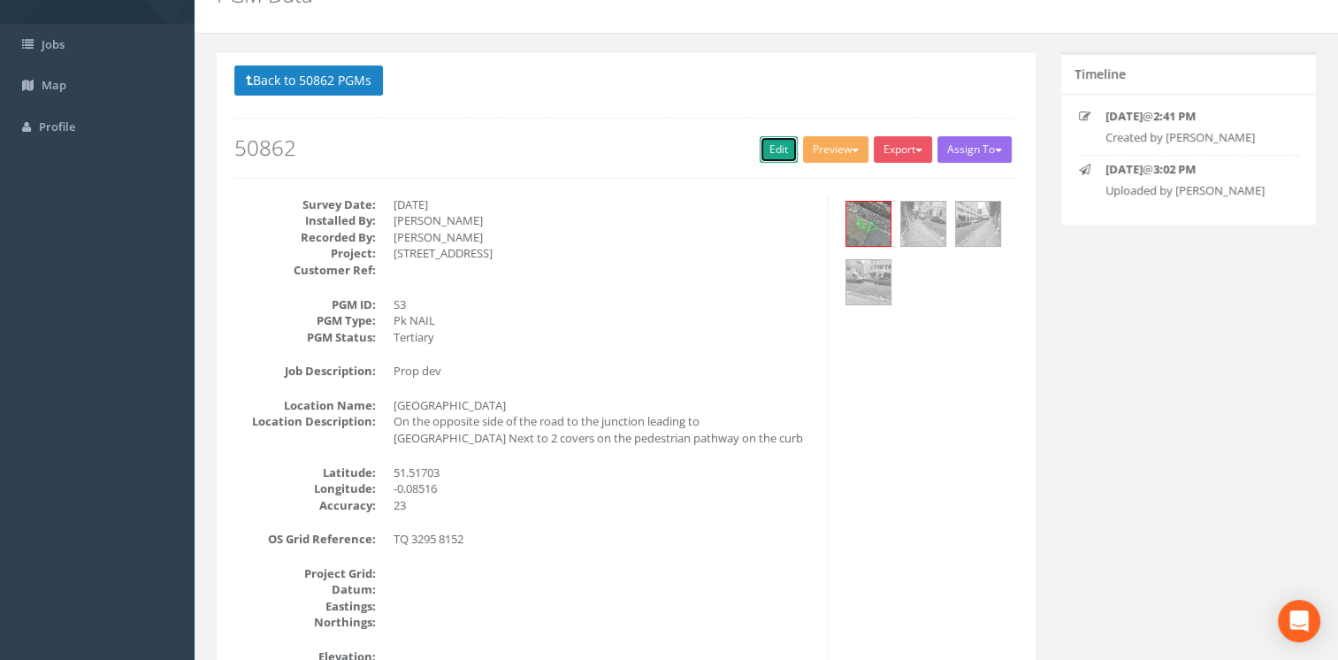
click at [771, 147] on link "Edit" at bounding box center [779, 149] width 38 height 27
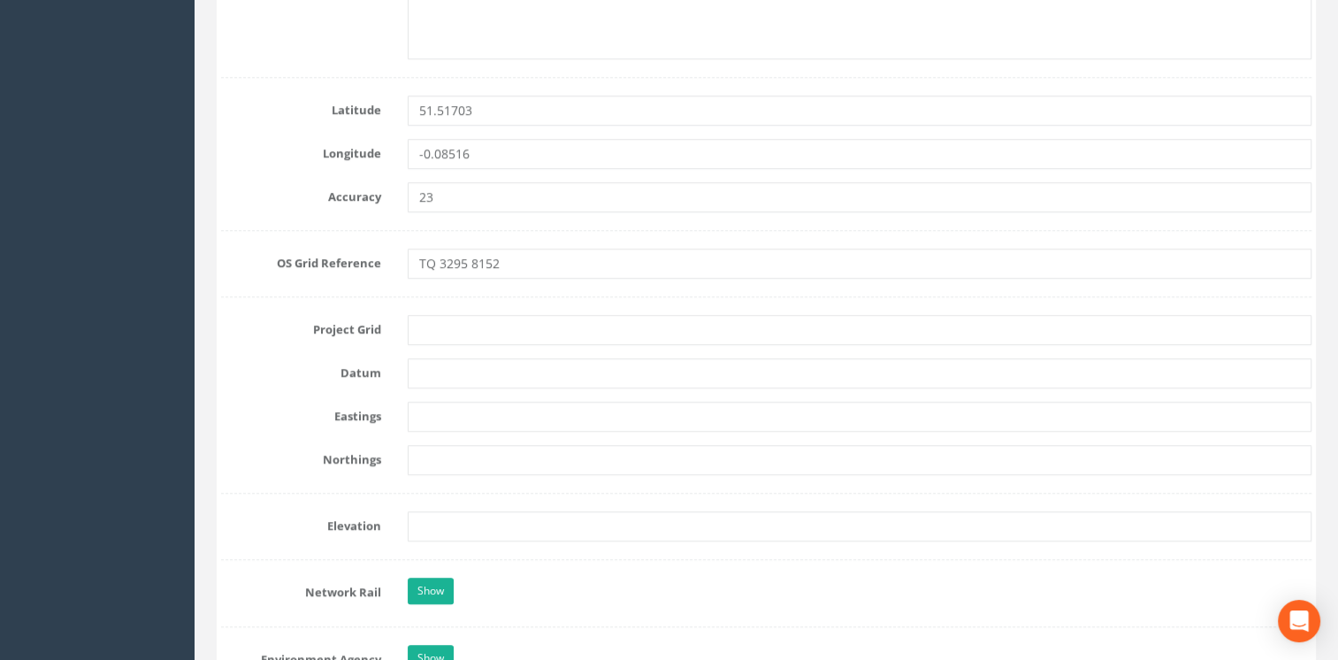
scroll to position [1061, 0]
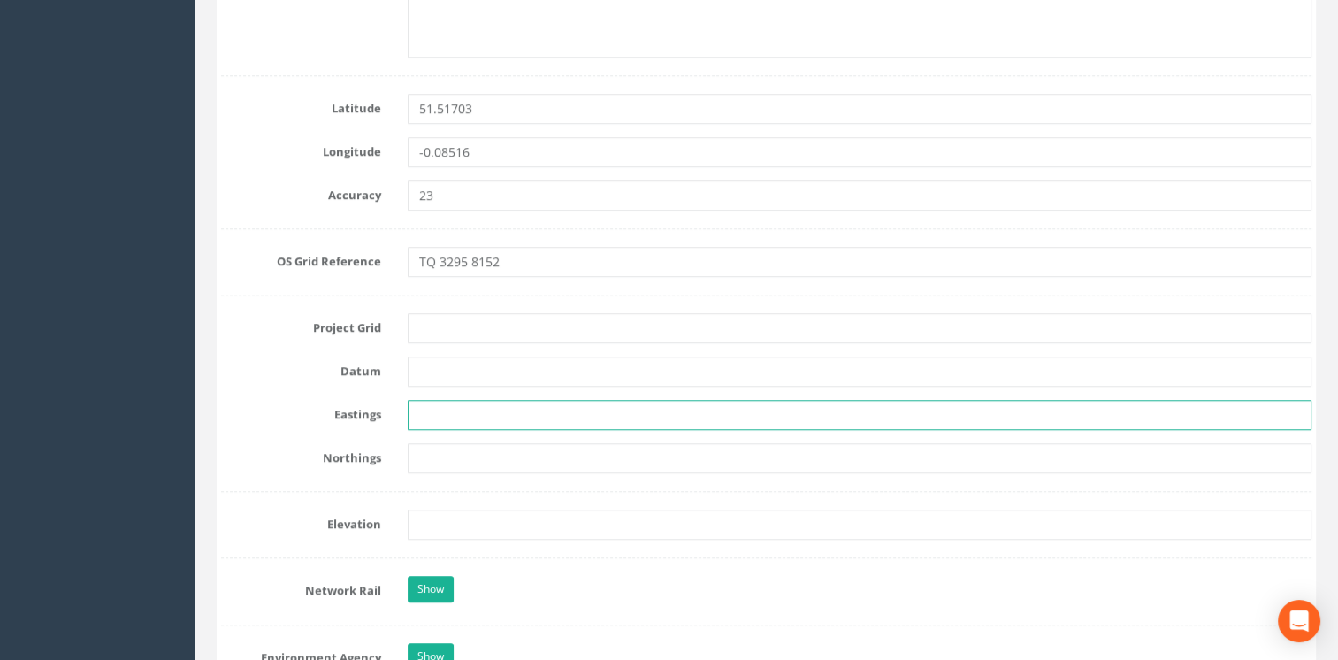
click at [464, 420] on input "text" at bounding box center [860, 415] width 905 height 30
paste input "532949.021"
type input "532949.021"
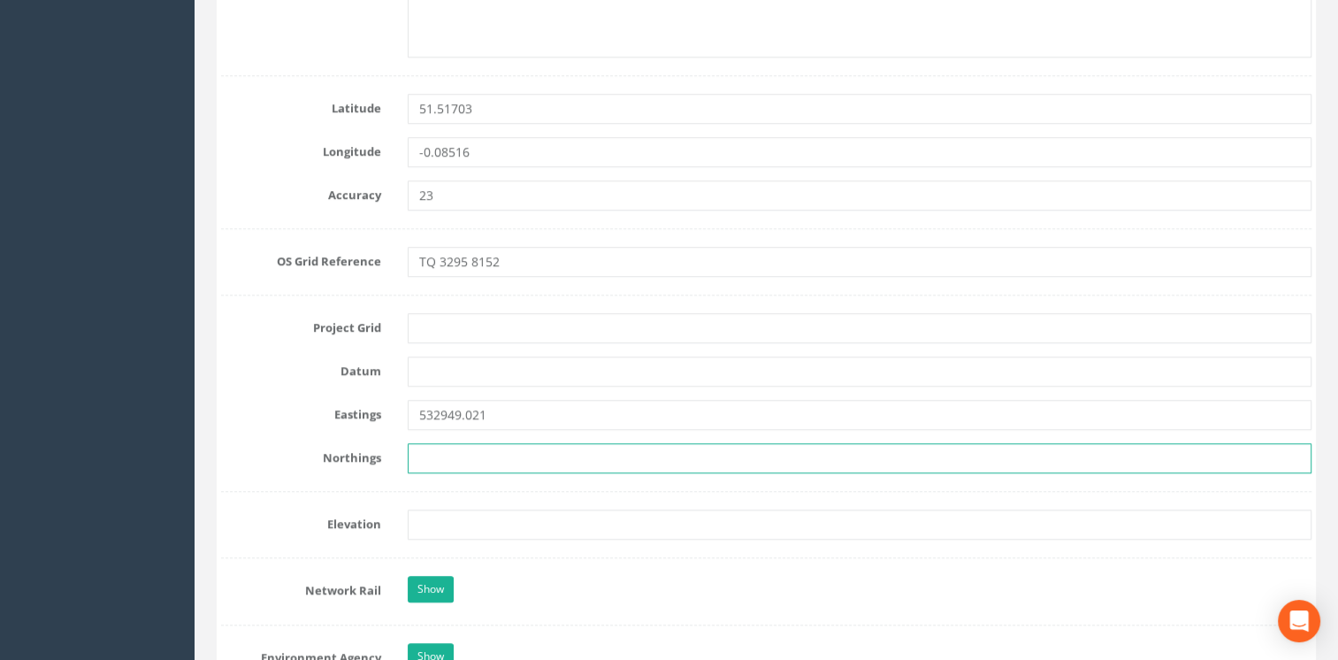
click at [462, 455] on input "text" at bounding box center [860, 458] width 905 height 30
paste input "181538.415"
type input "181538.415"
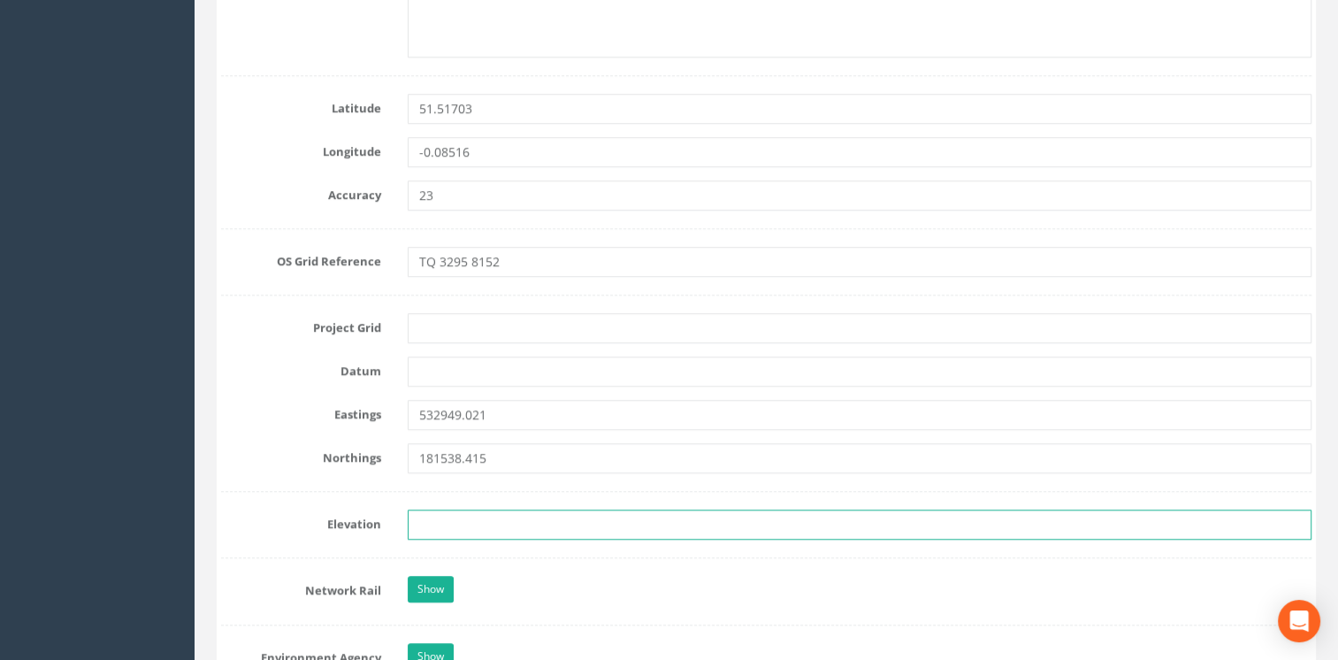
click at [499, 518] on input "text" at bounding box center [860, 524] width 905 height 30
paste input "12.552"
type input "12.552"
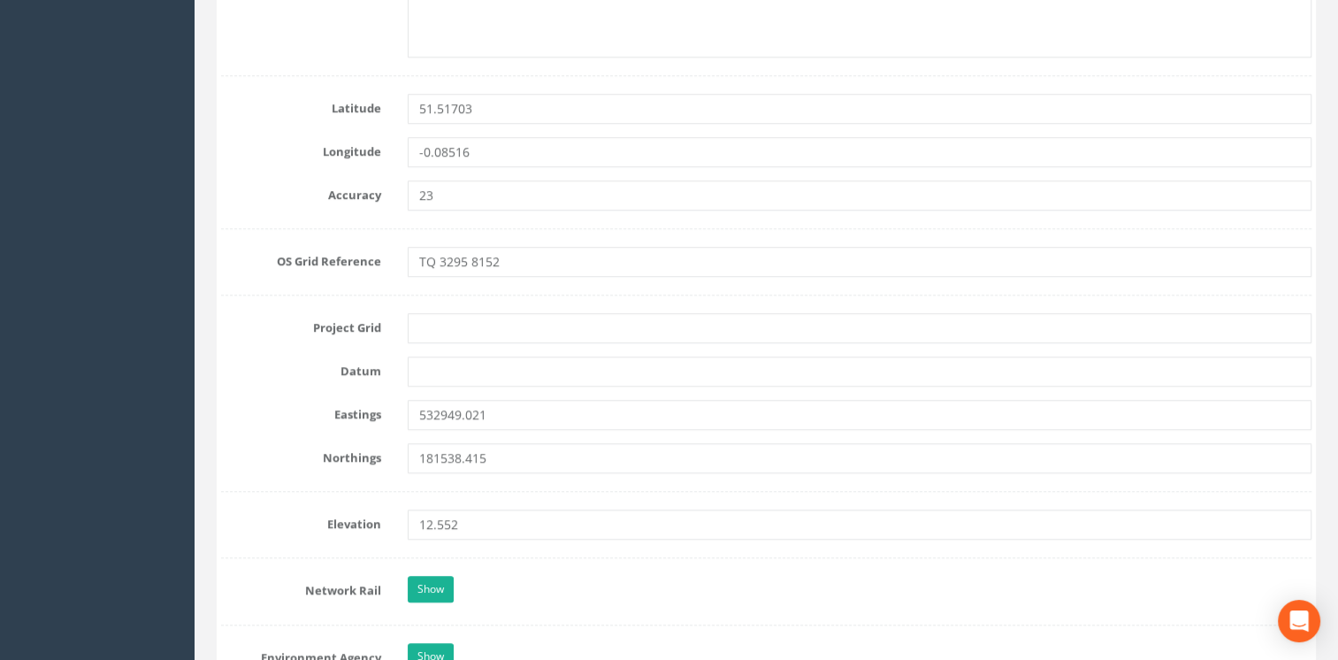
click at [712, 483] on form "Cancel Save Delete Job Number 50862 Job Number Suffix Survey Date 23/09/2025 In…" at bounding box center [766, 505] width 1090 height 2696
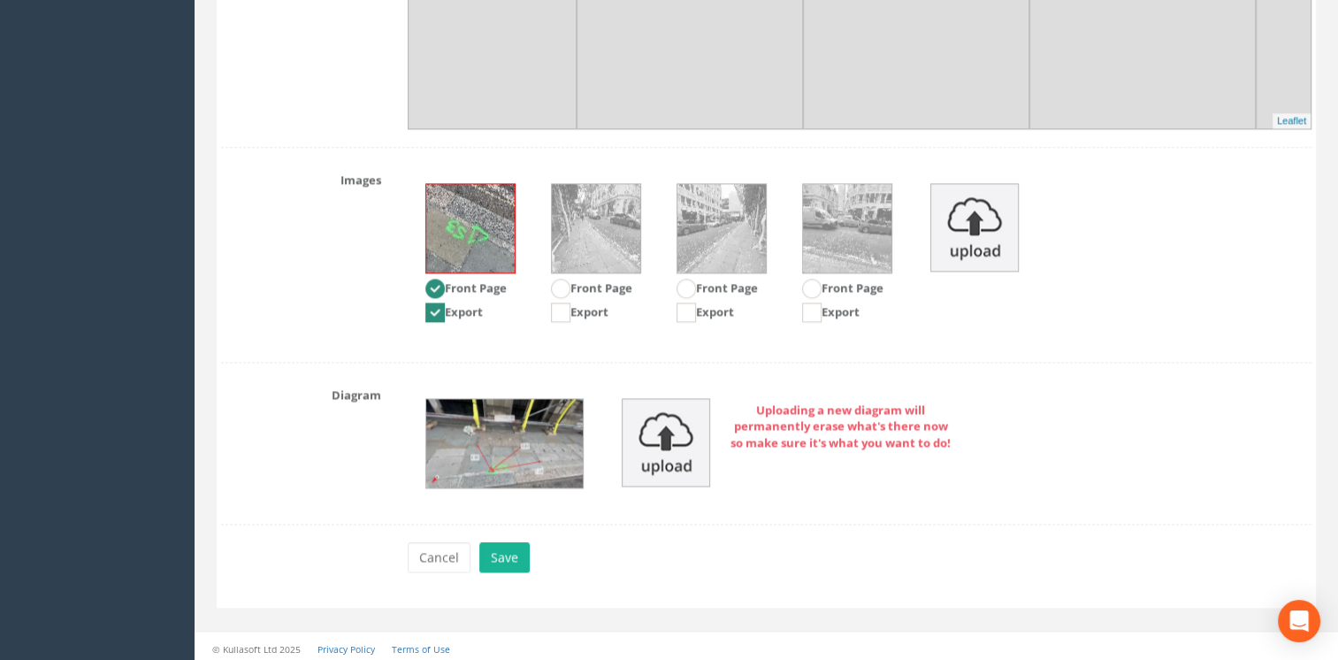
scroll to position [2338, 0]
click at [497, 550] on button "Save" at bounding box center [504, 556] width 50 height 30
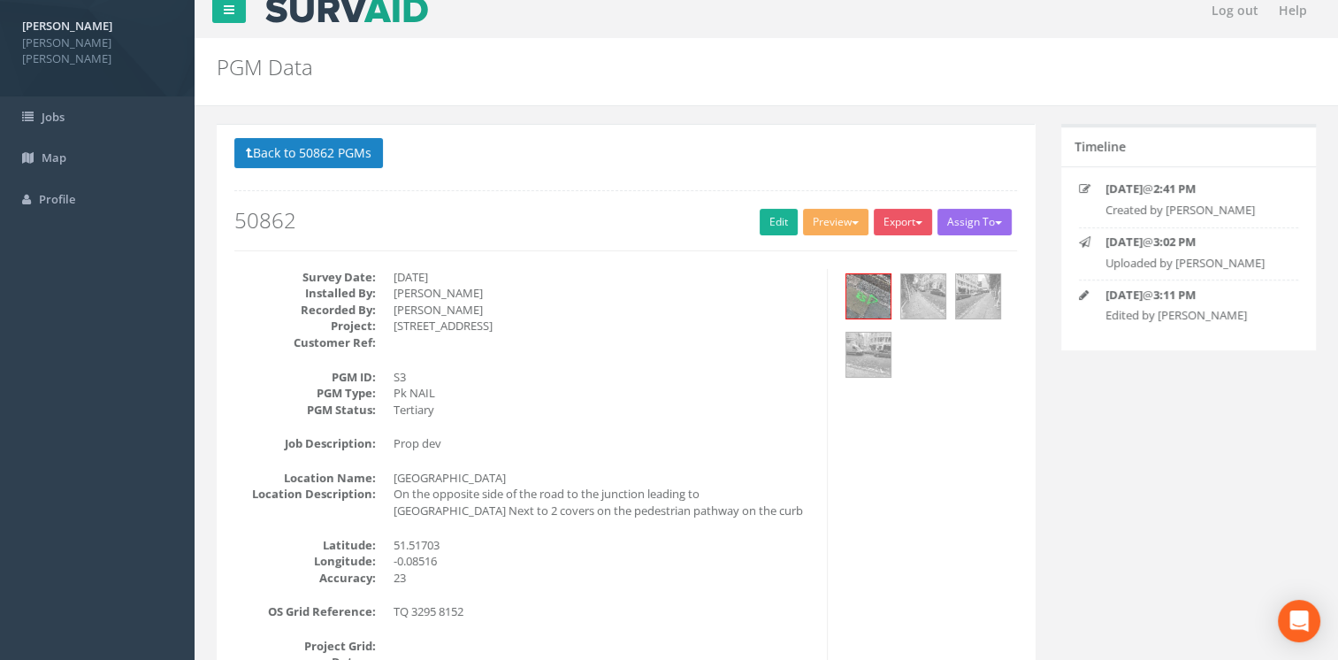
scroll to position [0, 0]
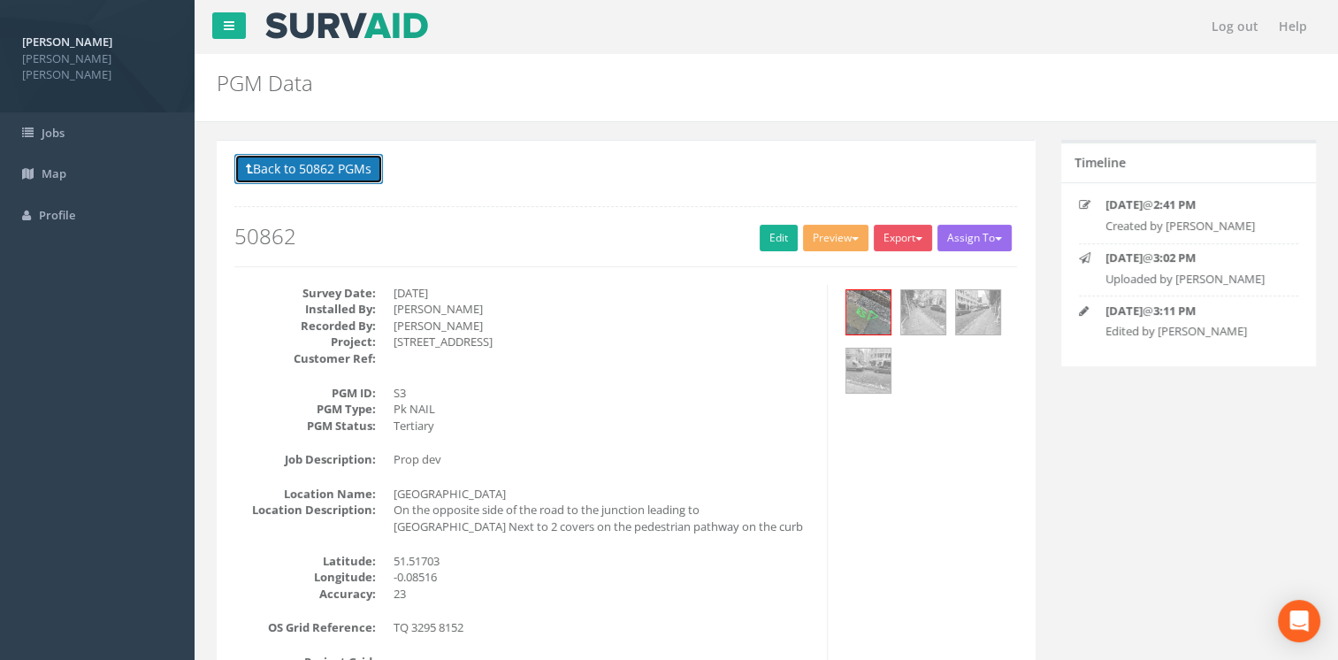
click at [315, 164] on button "Back to 50862 PGMs" at bounding box center [308, 169] width 149 height 30
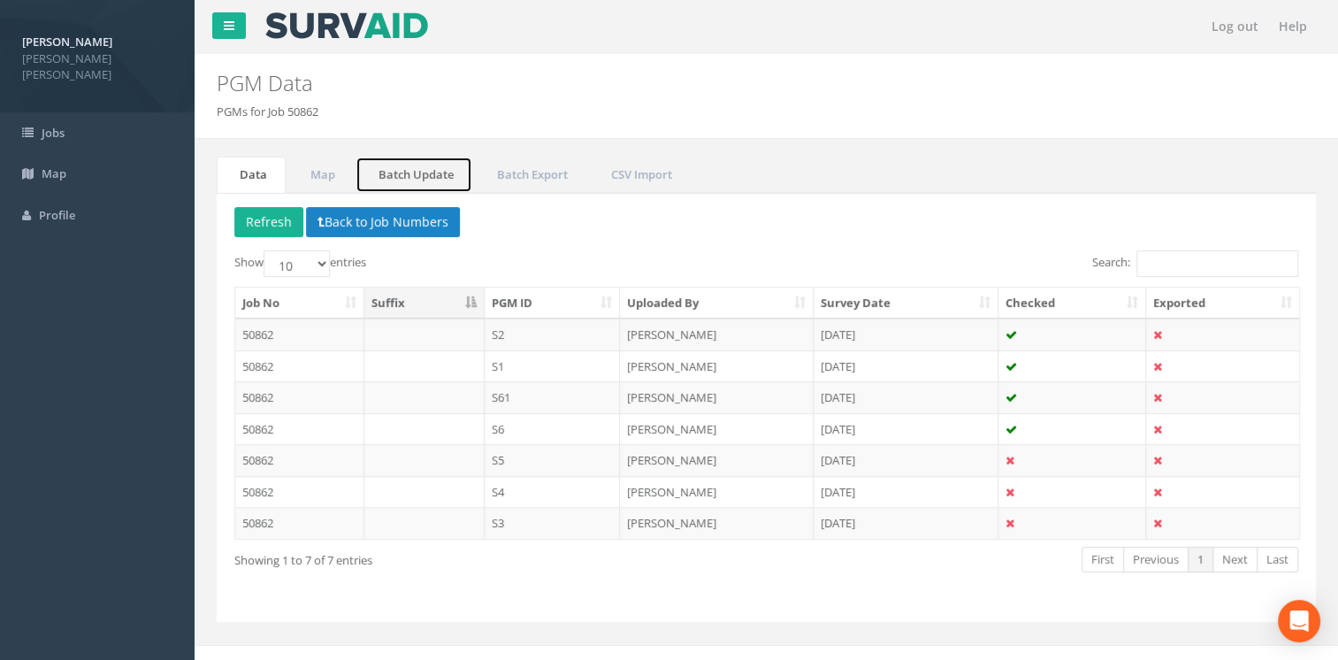
click at [428, 172] on link "Batch Update" at bounding box center [413, 175] width 117 height 36
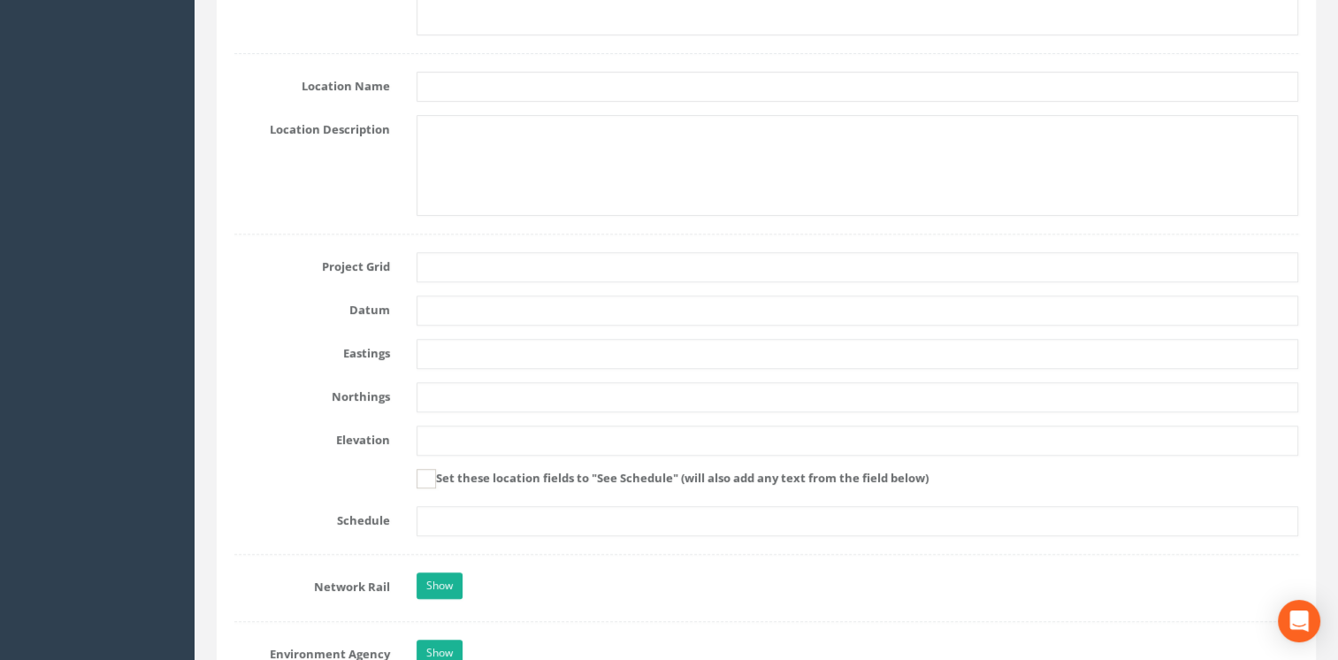
scroll to position [796, 0]
click at [500, 262] on input "text" at bounding box center [858, 266] width 883 height 30
type input "OSGB"
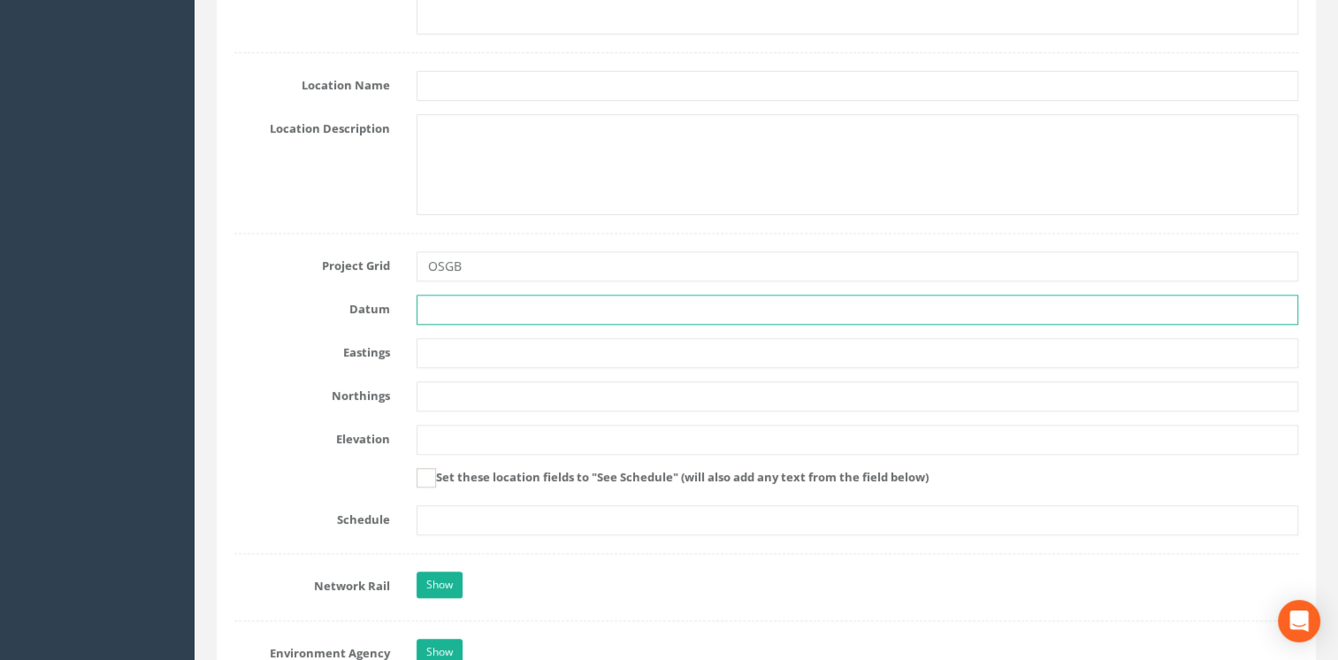
click at [509, 305] on input "text" at bounding box center [858, 309] width 883 height 30
type input "Newlyn"
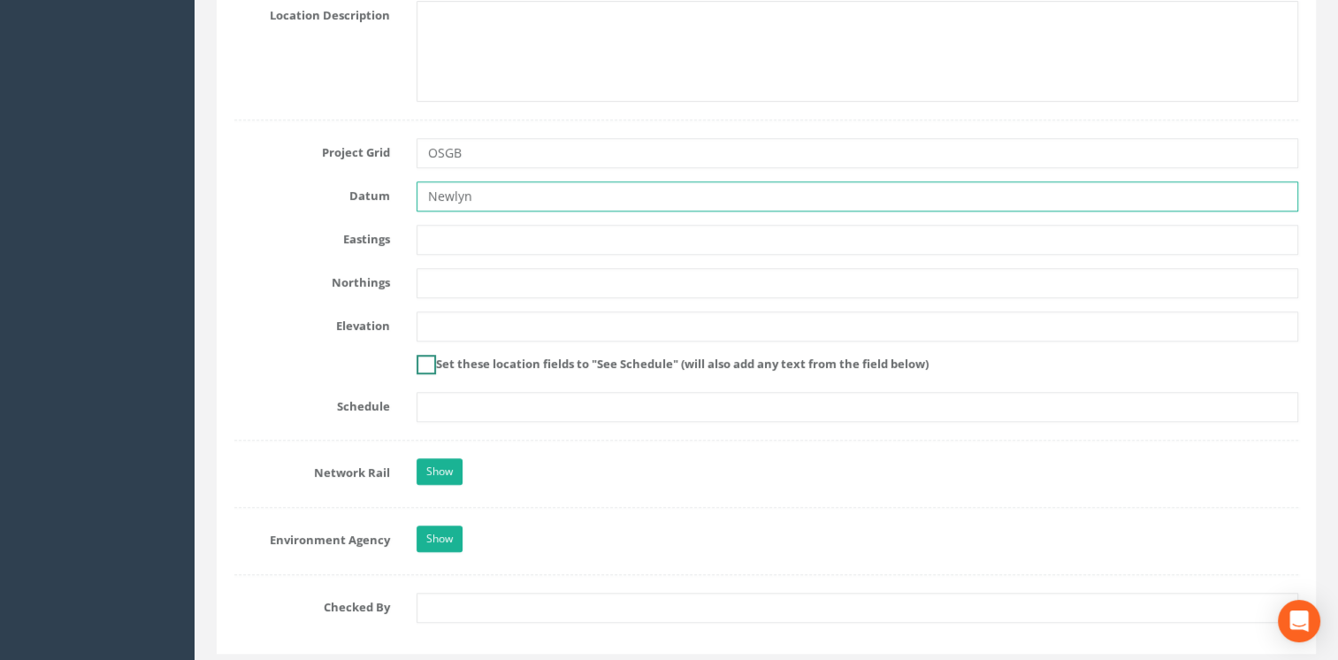
scroll to position [956, 0]
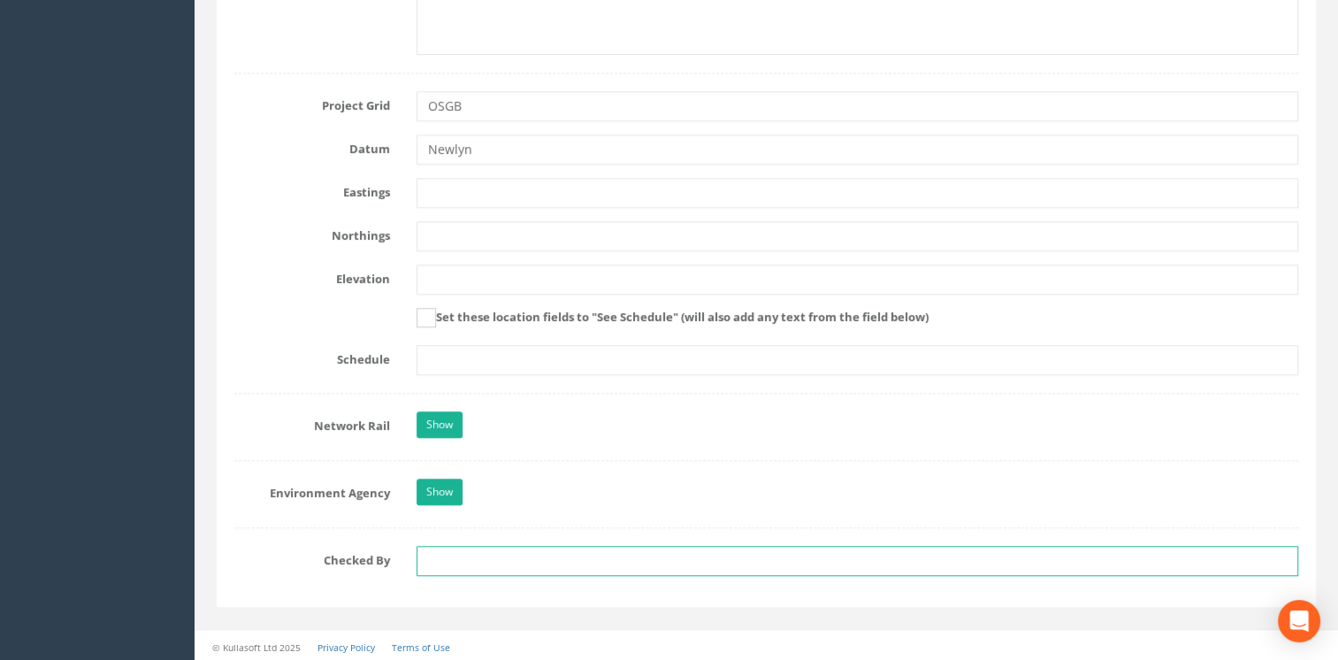
click at [516, 568] on input "text" at bounding box center [858, 561] width 883 height 30
type input "Laura Ryan-Bryce"
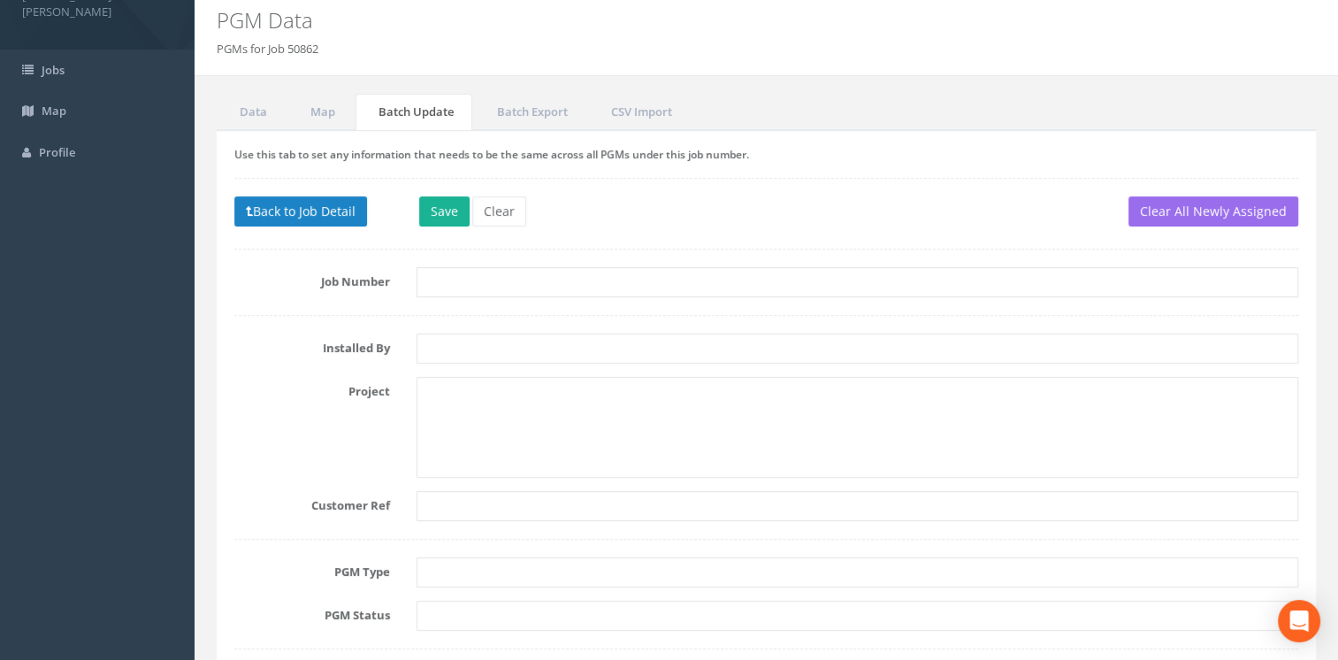
scroll to position [0, 0]
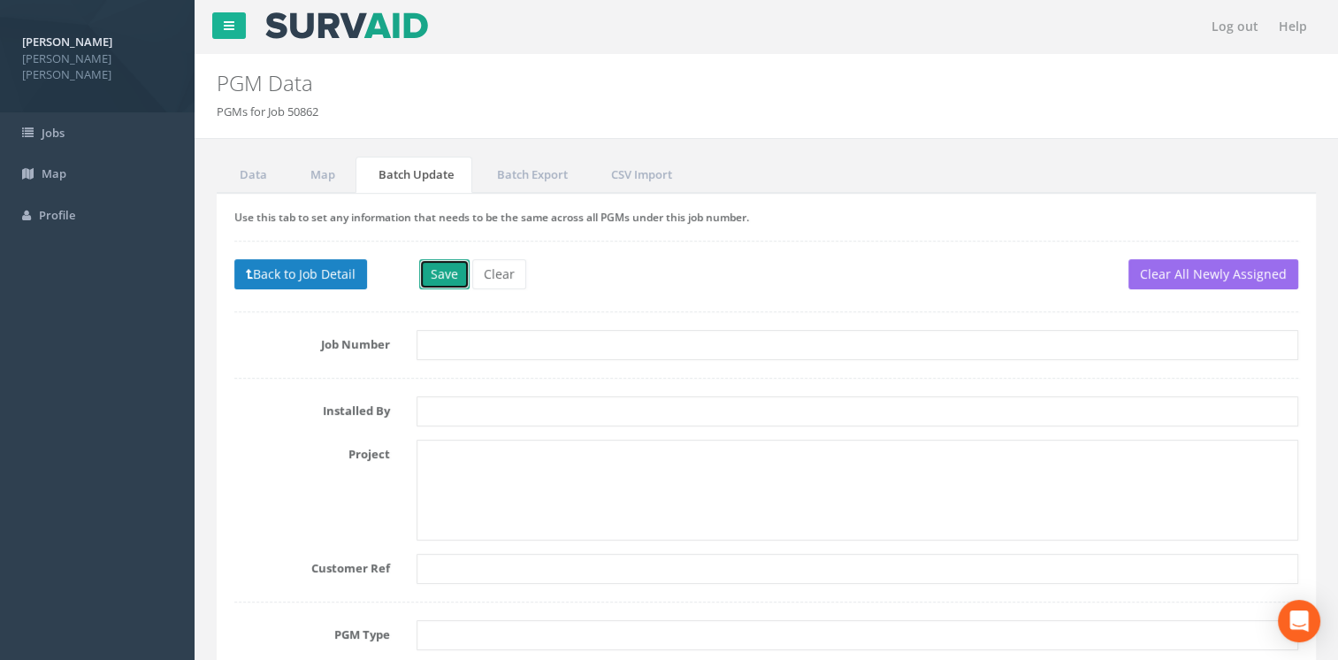
click at [439, 275] on button "Save" at bounding box center [444, 274] width 50 height 30
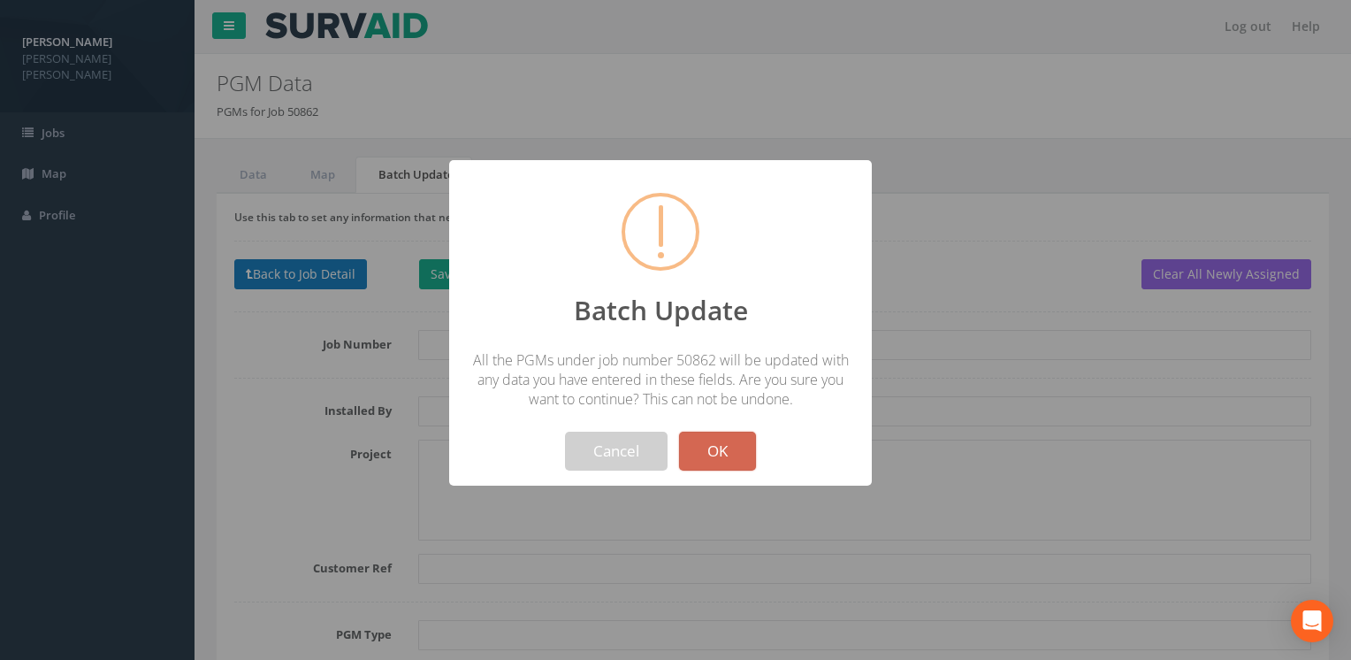
click at [715, 454] on button "OK" at bounding box center [717, 451] width 77 height 39
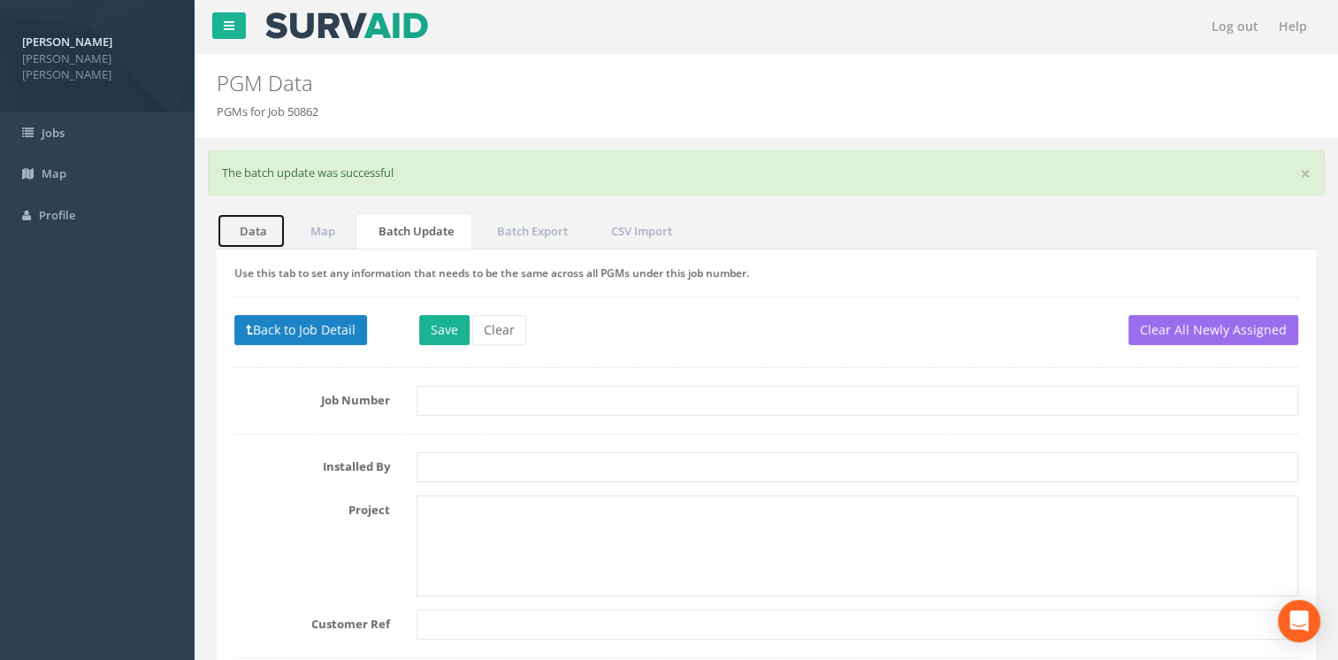
click at [243, 232] on link "Data" at bounding box center [251, 231] width 69 height 36
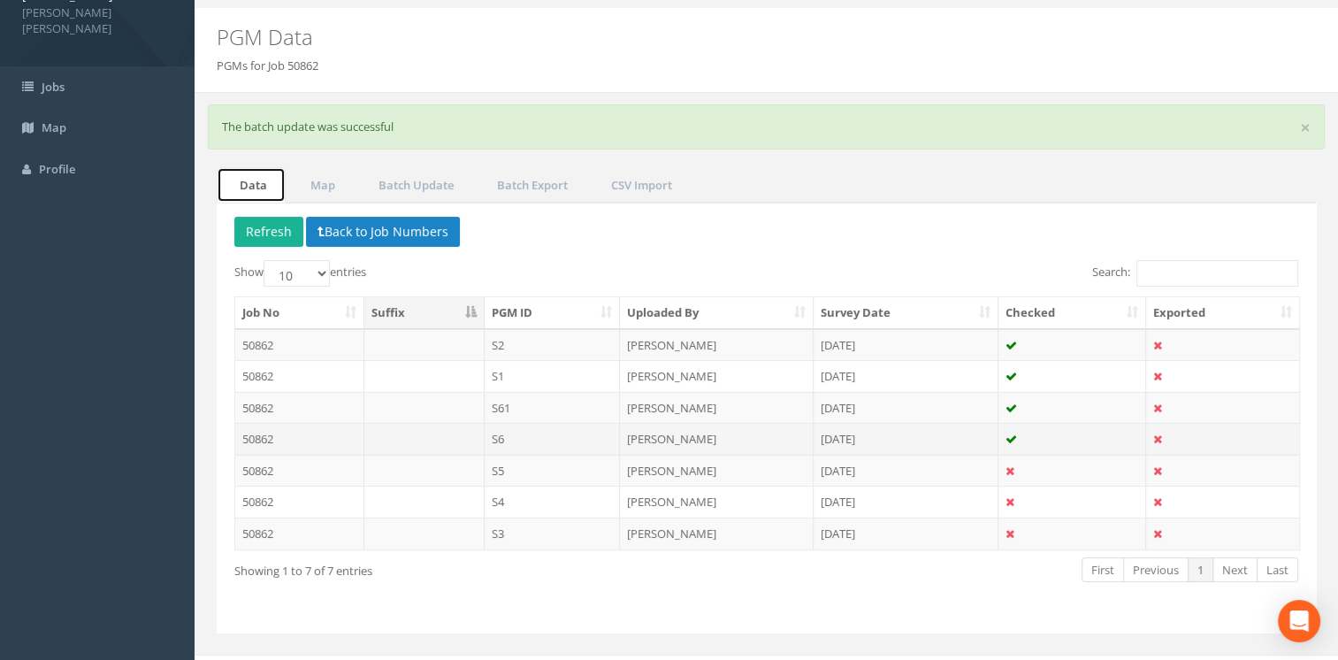
scroll to position [72, 0]
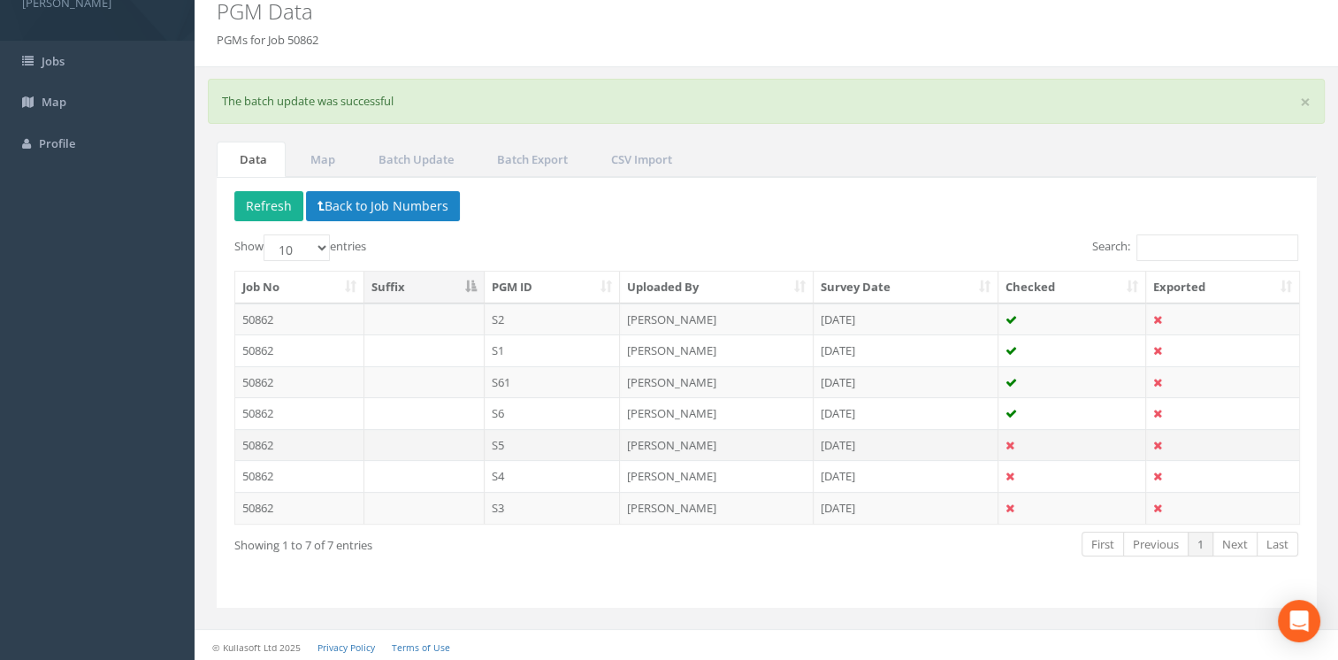
click at [549, 439] on td "S5" at bounding box center [553, 445] width 136 height 32
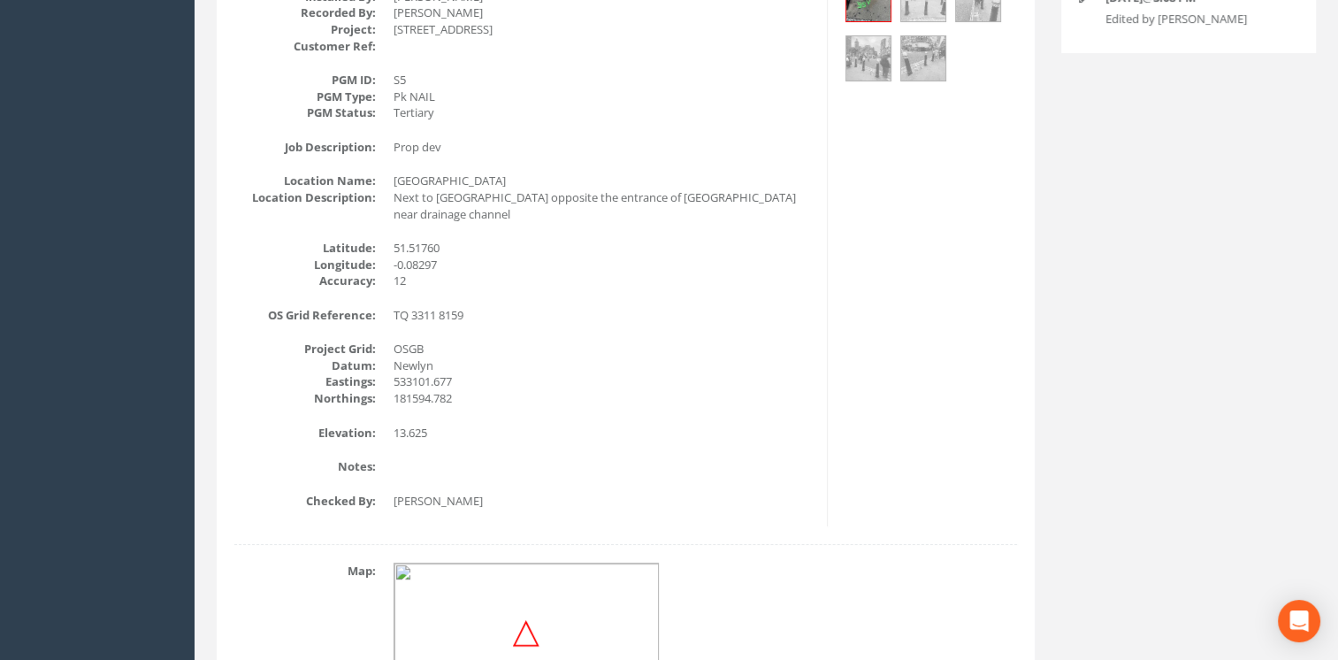
scroll to position [0, 0]
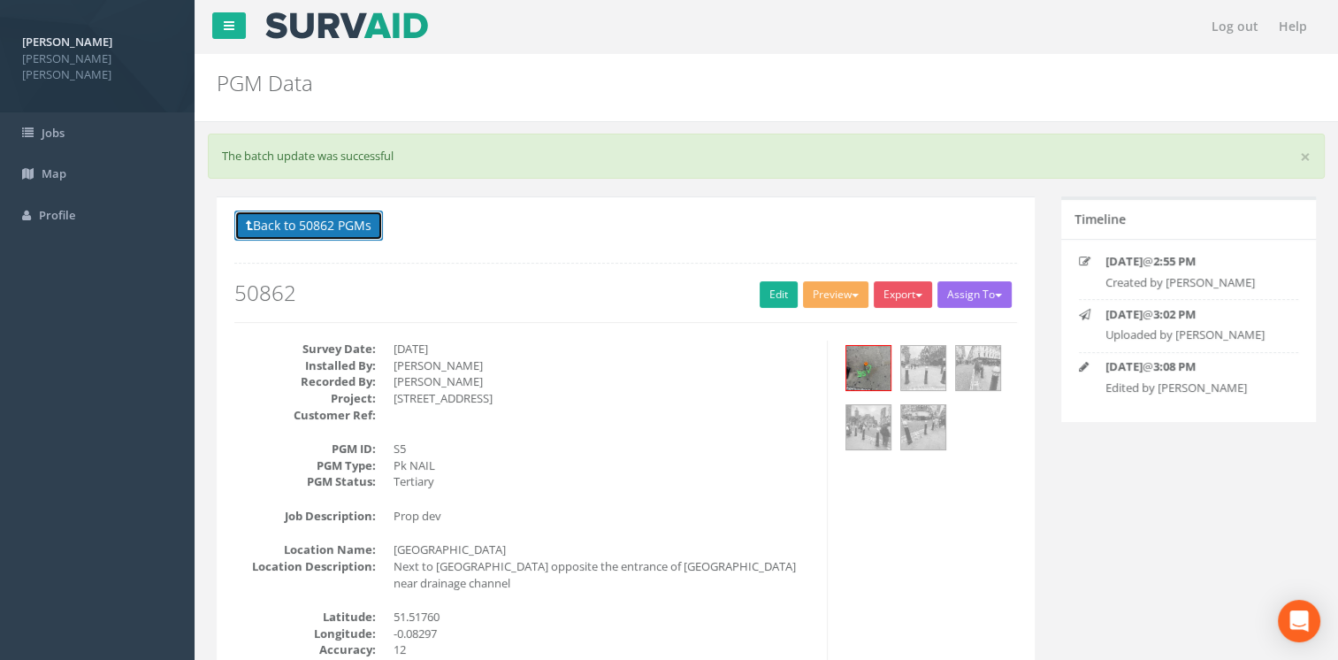
click at [302, 227] on button "Back to 50862 PGMs" at bounding box center [308, 225] width 149 height 30
